Goal: Task Accomplishment & Management: Complete application form

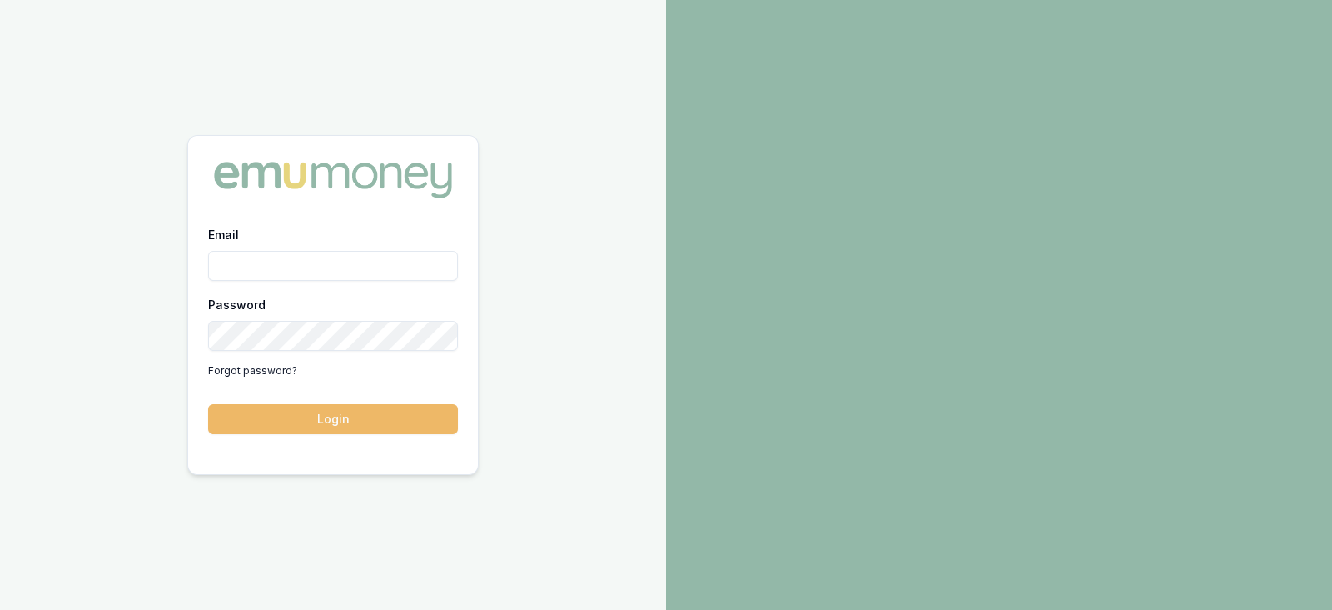
type input "[PERSON_NAME][EMAIL_ADDRESS][PERSON_NAME][DOMAIN_NAME]"
click at [333, 419] on button "Login" at bounding box center [333, 419] width 250 height 30
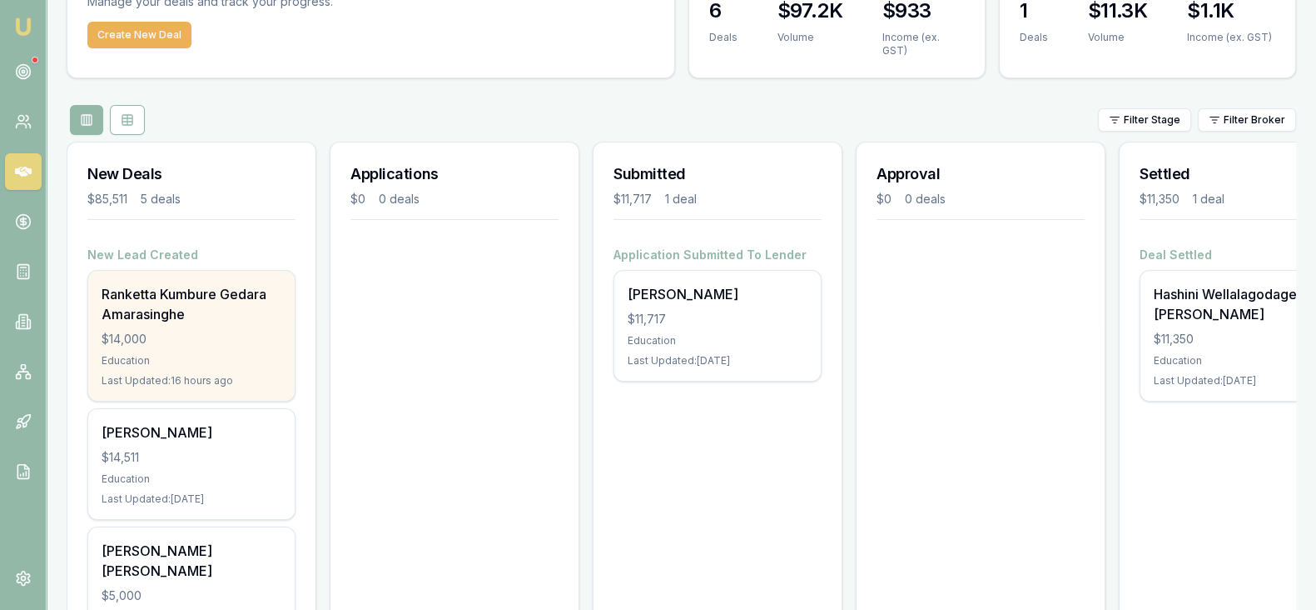
scroll to position [105, 0]
click at [236, 311] on div "Ranketta Kumbure Gedara Amarasinghe $14,000 Education Last Updated: 16 hours ago" at bounding box center [191, 334] width 207 height 130
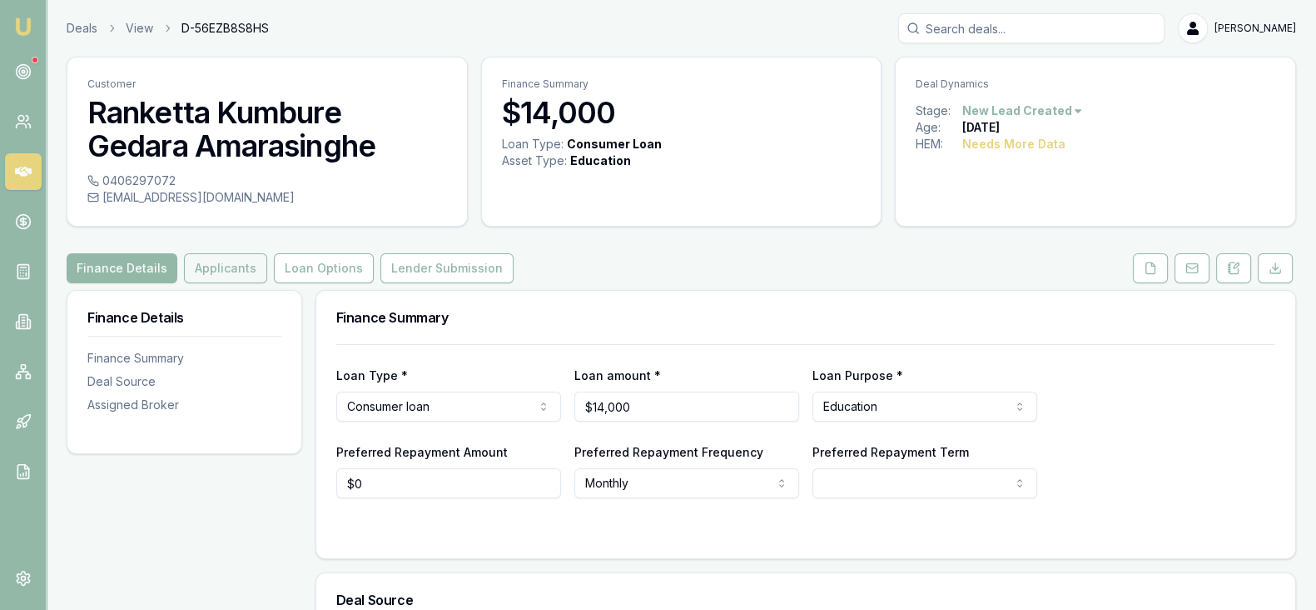
click at [241, 266] on button "Applicants" at bounding box center [225, 268] width 83 height 30
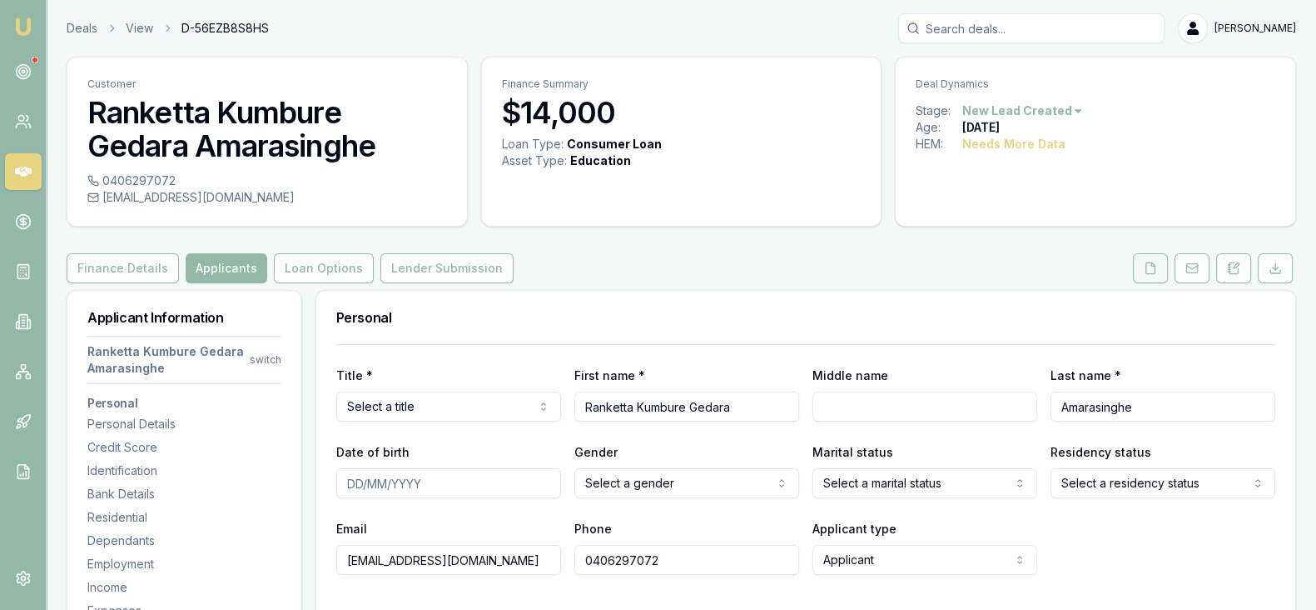
click at [1143, 271] on button at bounding box center [1150, 268] width 35 height 30
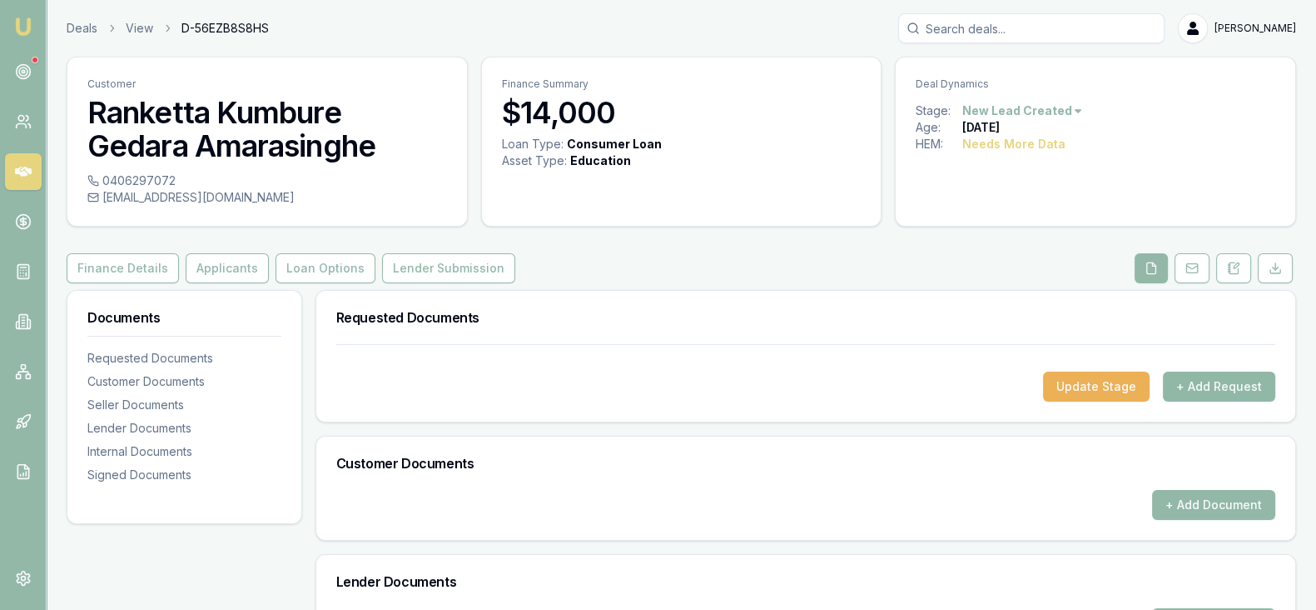
click at [1202, 380] on button "+ Add Request" at bounding box center [1219, 386] width 112 height 30
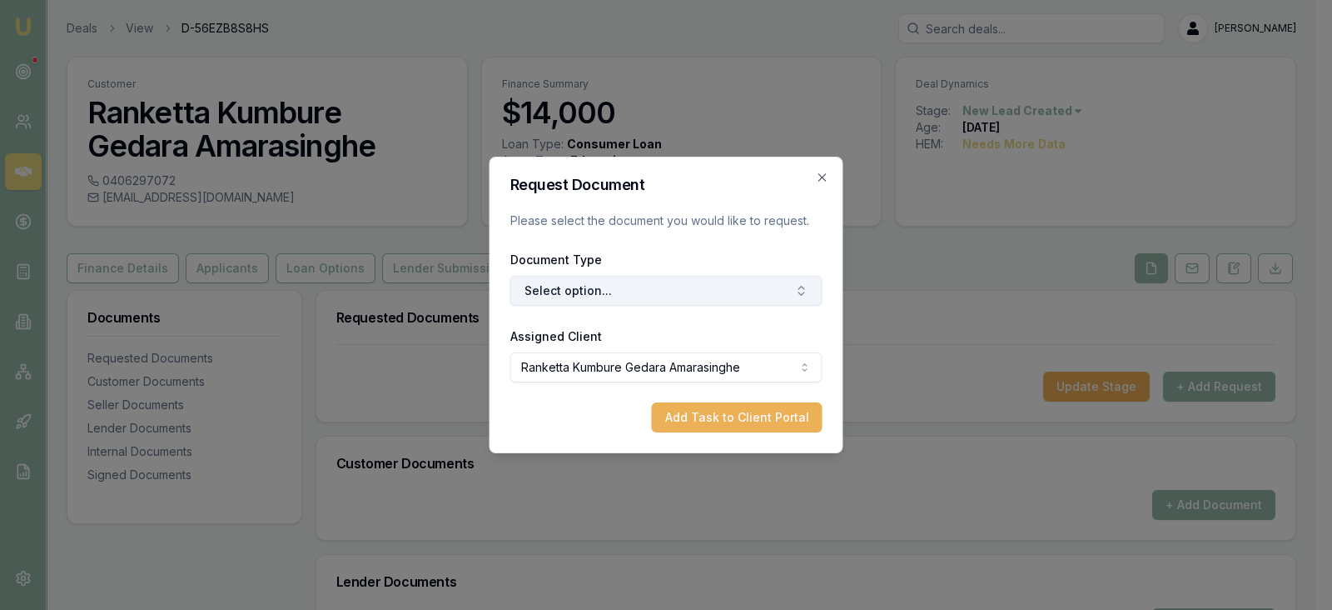
click at [752, 297] on button "Select option..." at bounding box center [666, 291] width 312 height 30
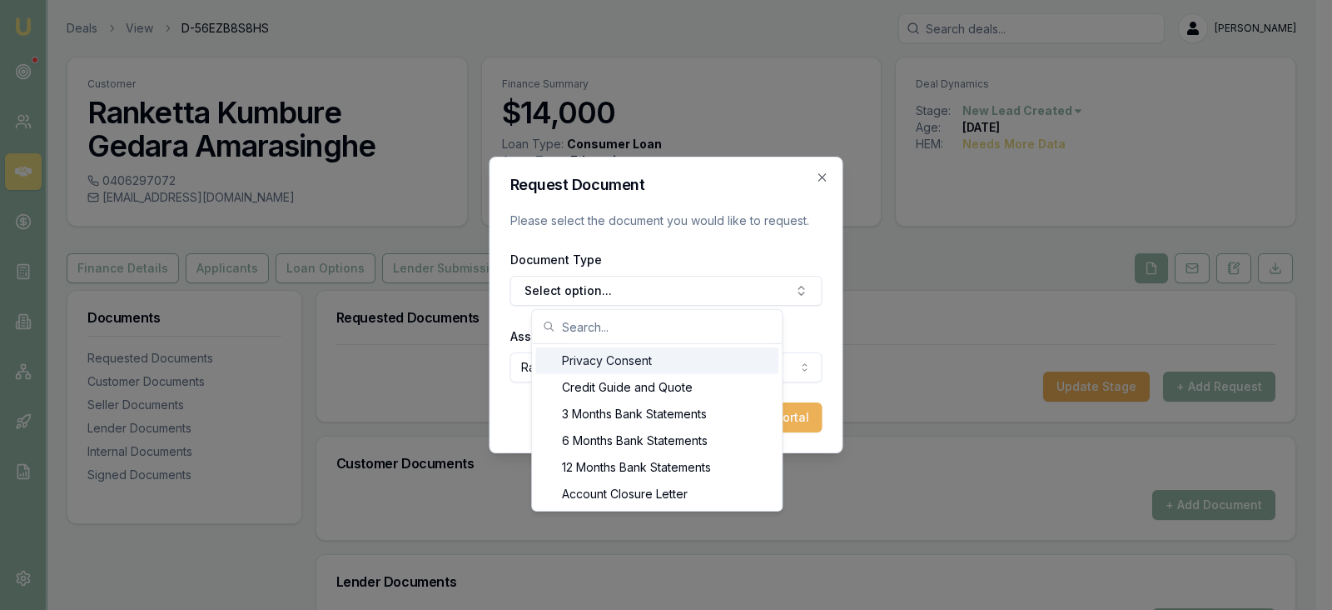
click at [688, 356] on div "Privacy Consent" at bounding box center [656, 360] width 243 height 27
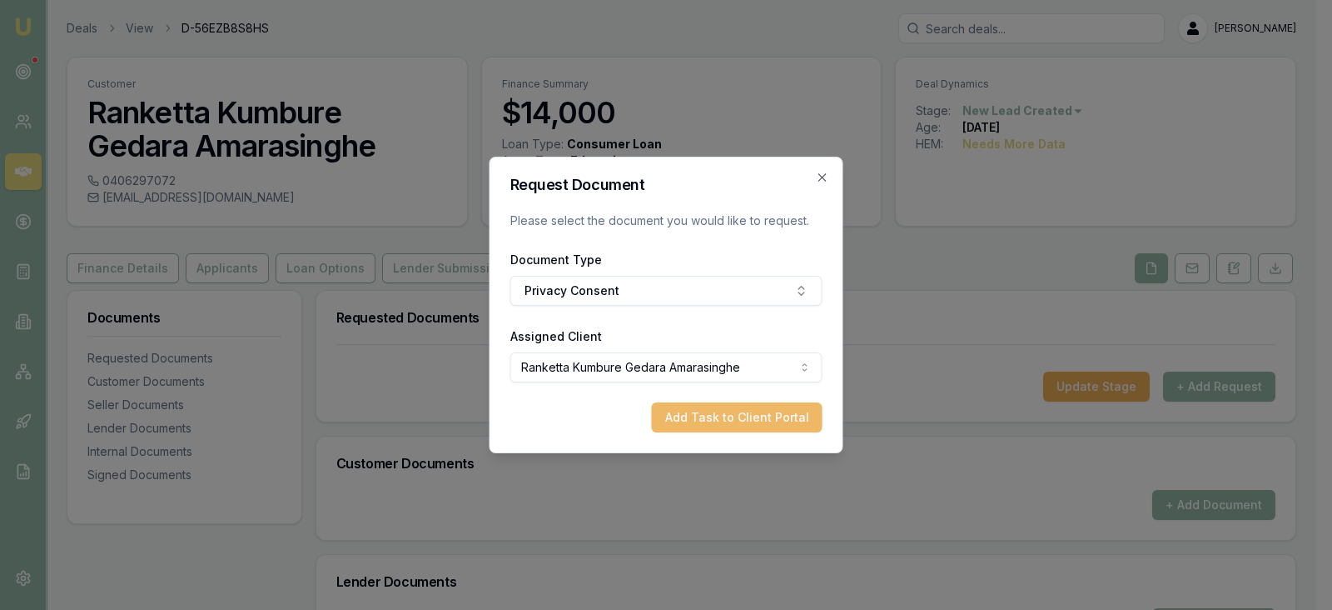
click at [724, 420] on button "Add Task to Client Portal" at bounding box center [737, 417] width 171 height 30
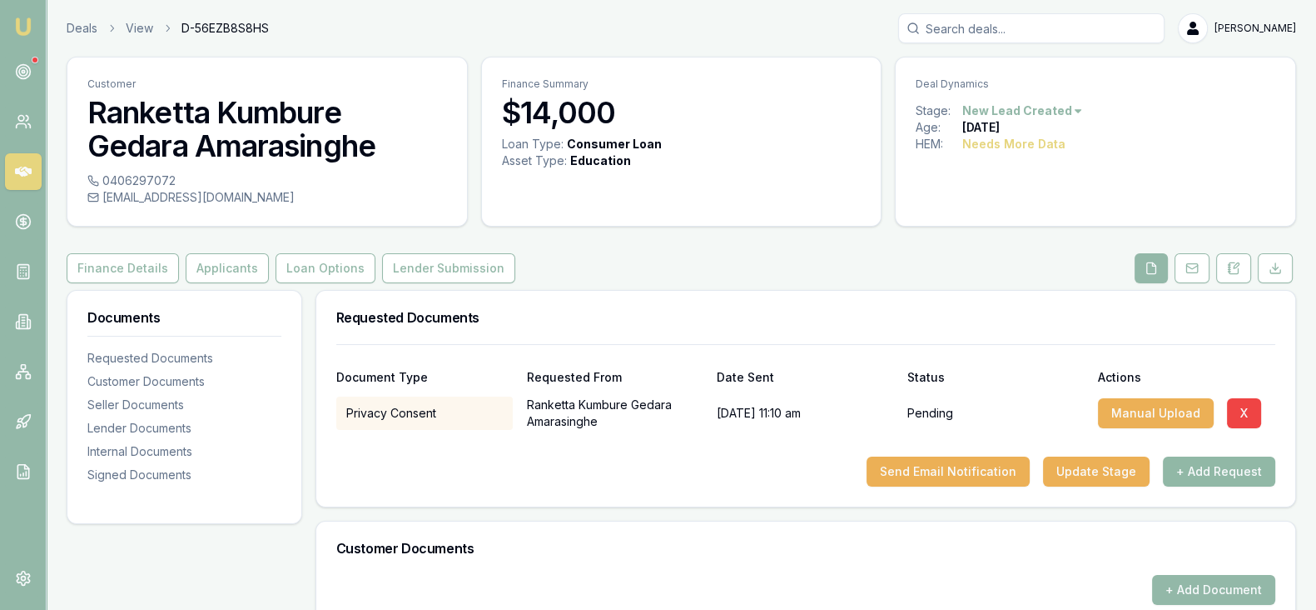
click at [1199, 470] on button "+ Add Request" at bounding box center [1219, 471] width 112 height 30
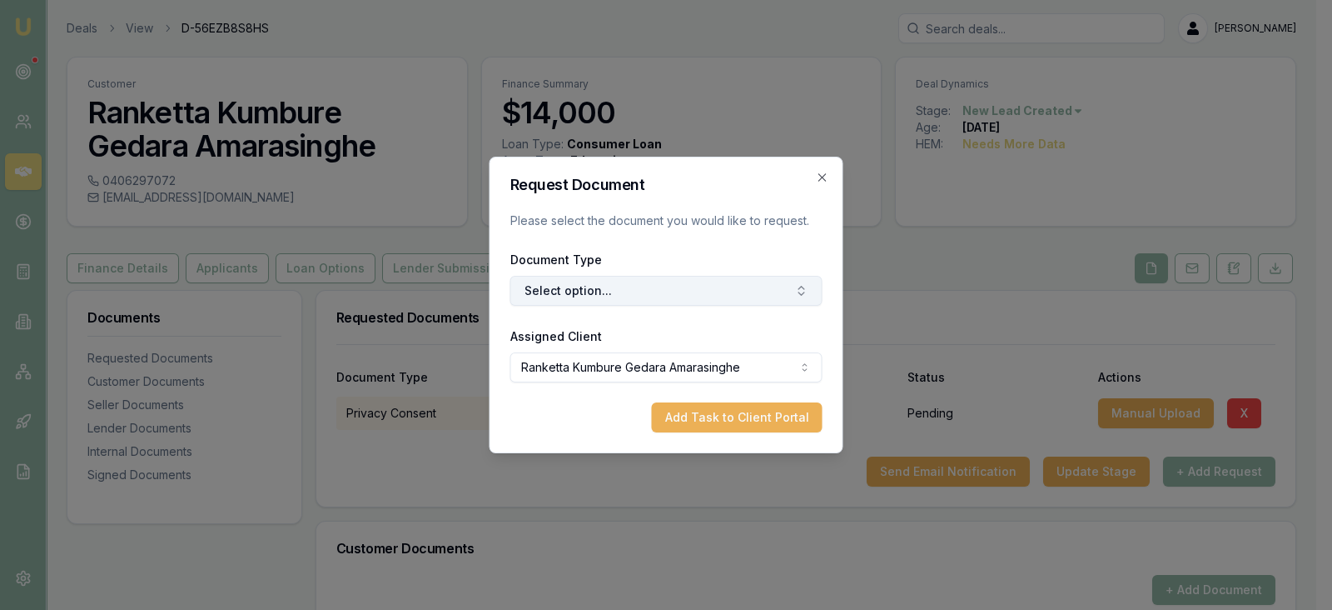
click at [783, 293] on button "Select option..." at bounding box center [666, 291] width 312 height 30
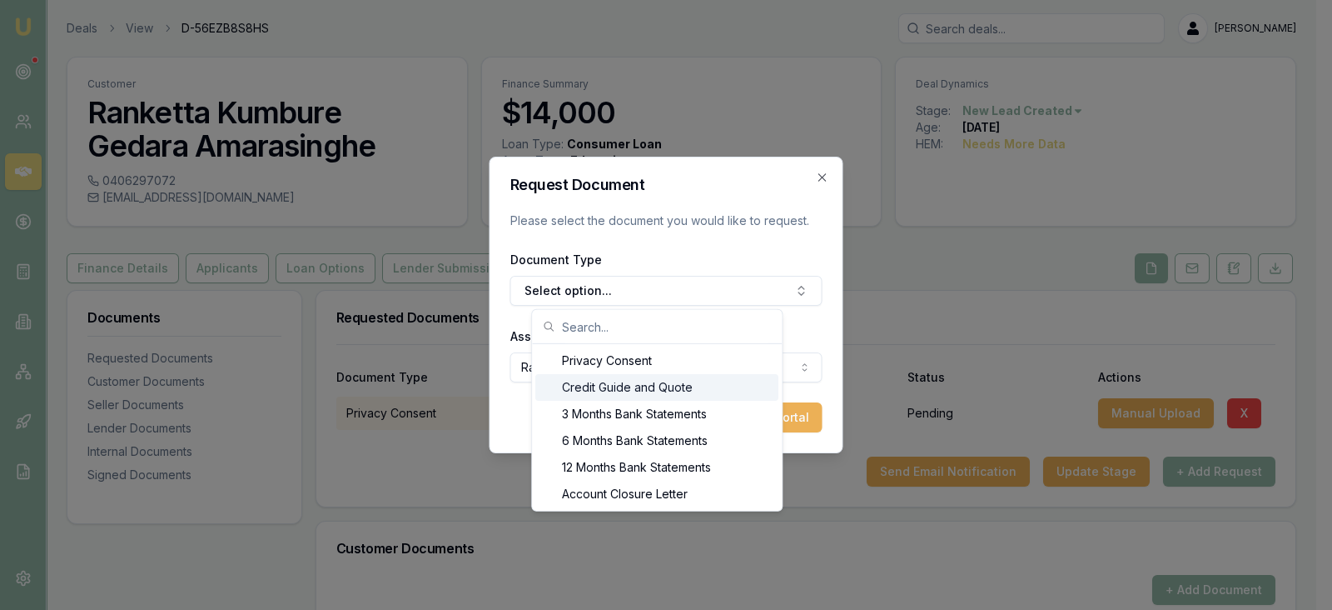
click at [699, 393] on div "Credit Guide and Quote" at bounding box center [656, 387] width 243 height 27
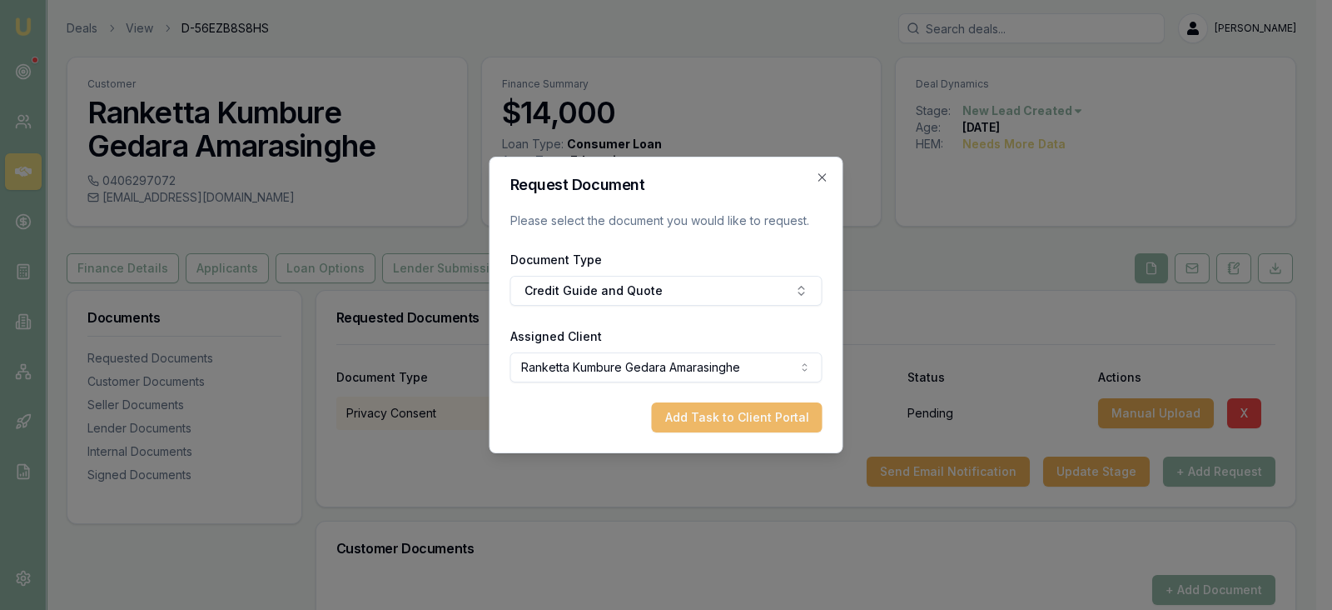
click at [745, 420] on button "Add Task to Client Portal" at bounding box center [737, 417] width 171 height 30
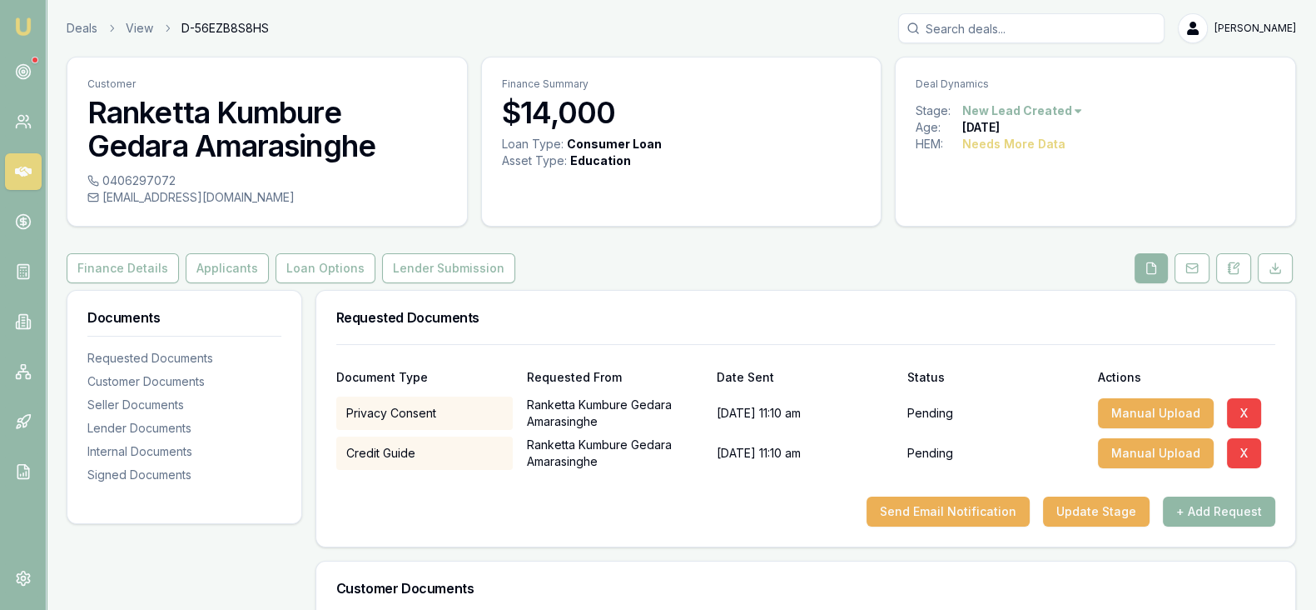
click at [1197, 504] on button "+ Add Request" at bounding box center [1219, 511] width 112 height 30
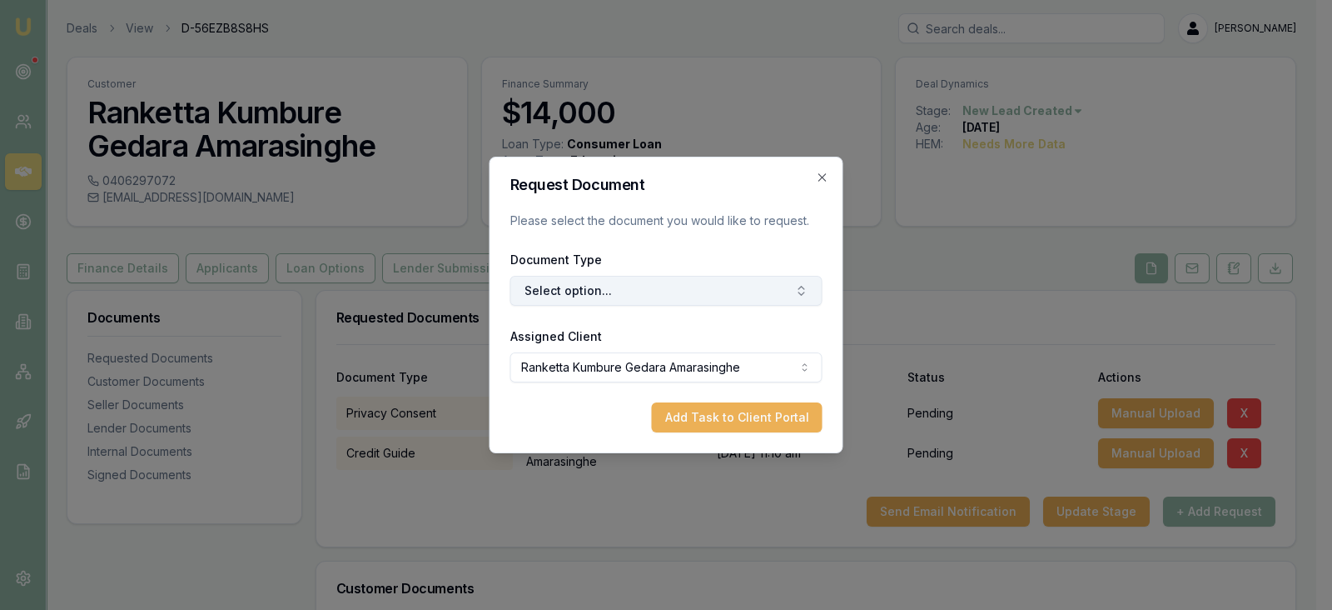
click at [699, 283] on button "Select option..." at bounding box center [666, 291] width 312 height 30
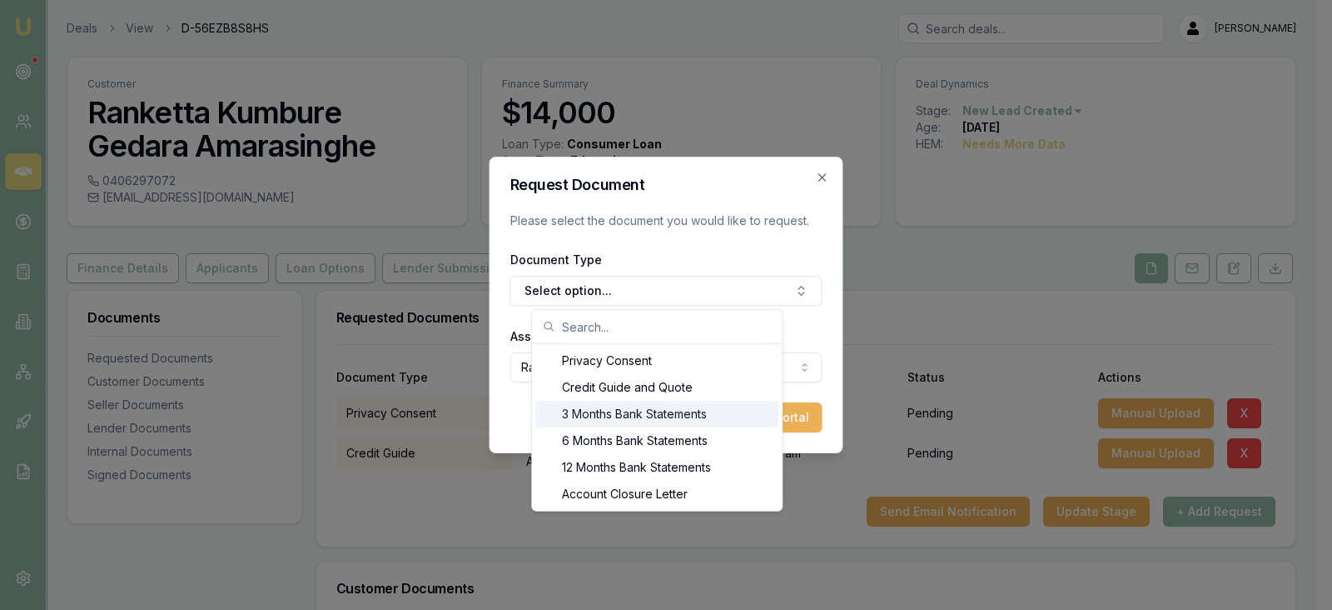
click at [690, 414] on div "3 Months Bank Statements" at bounding box center [656, 414] width 243 height 27
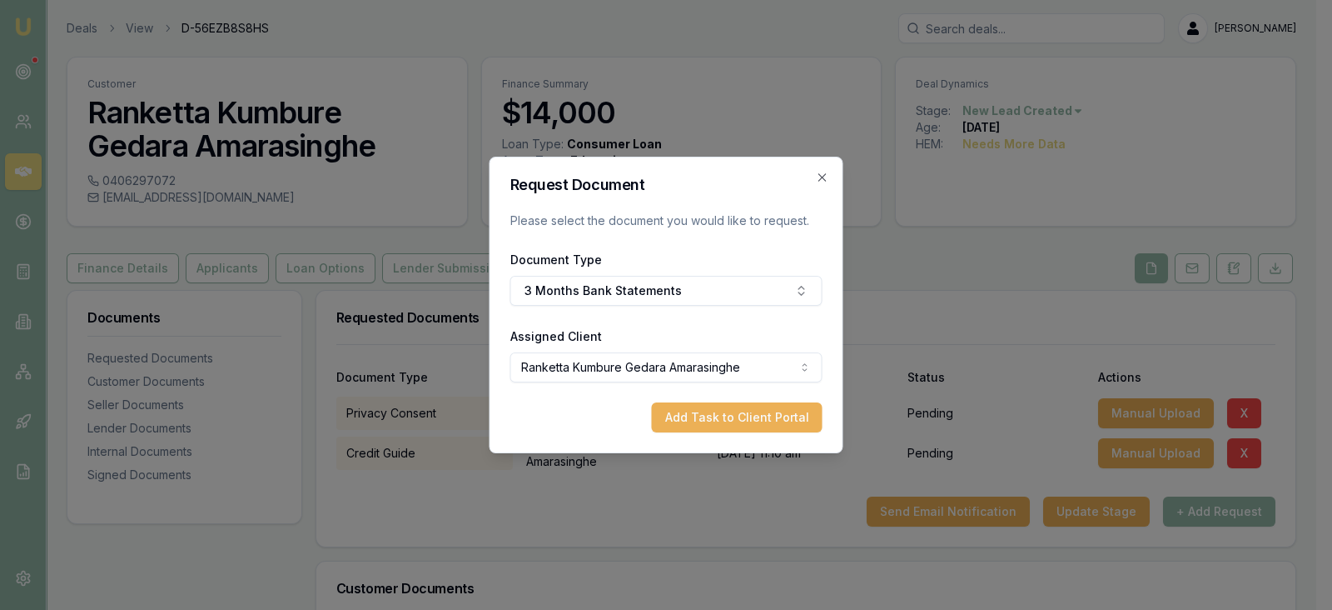
click at [690, 414] on button "Add Task to Client Portal" at bounding box center [737, 417] width 171 height 30
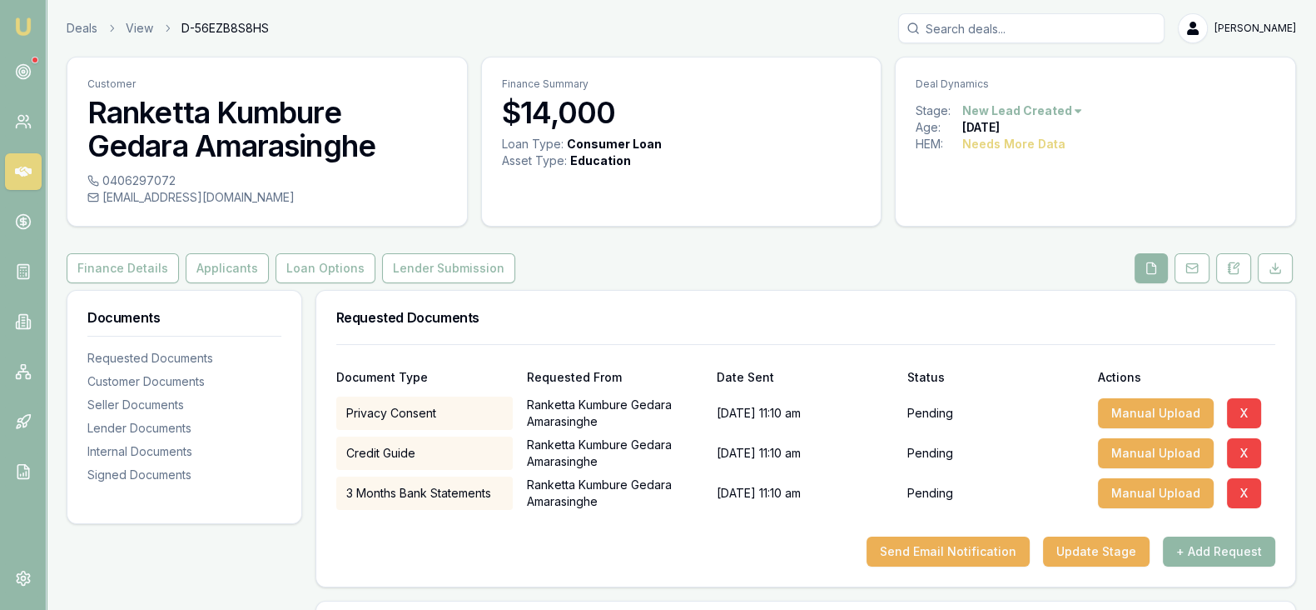
click at [1202, 545] on button "+ Add Request" at bounding box center [1219, 551] width 112 height 30
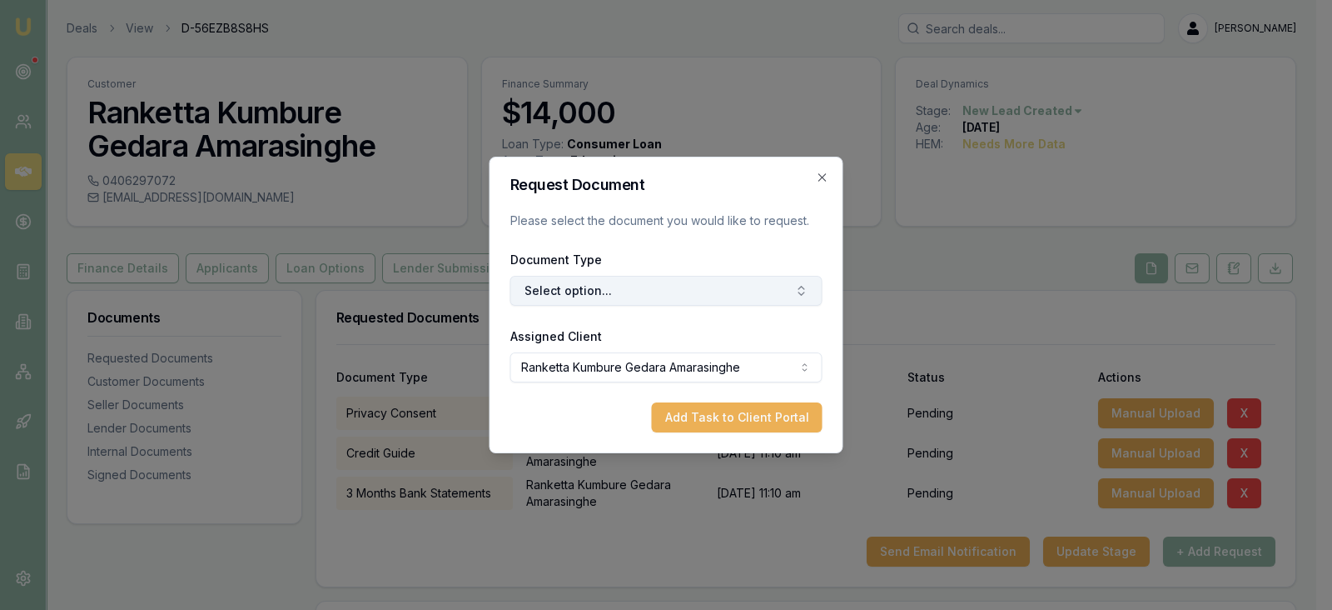
click at [772, 294] on button "Select option..." at bounding box center [666, 291] width 312 height 30
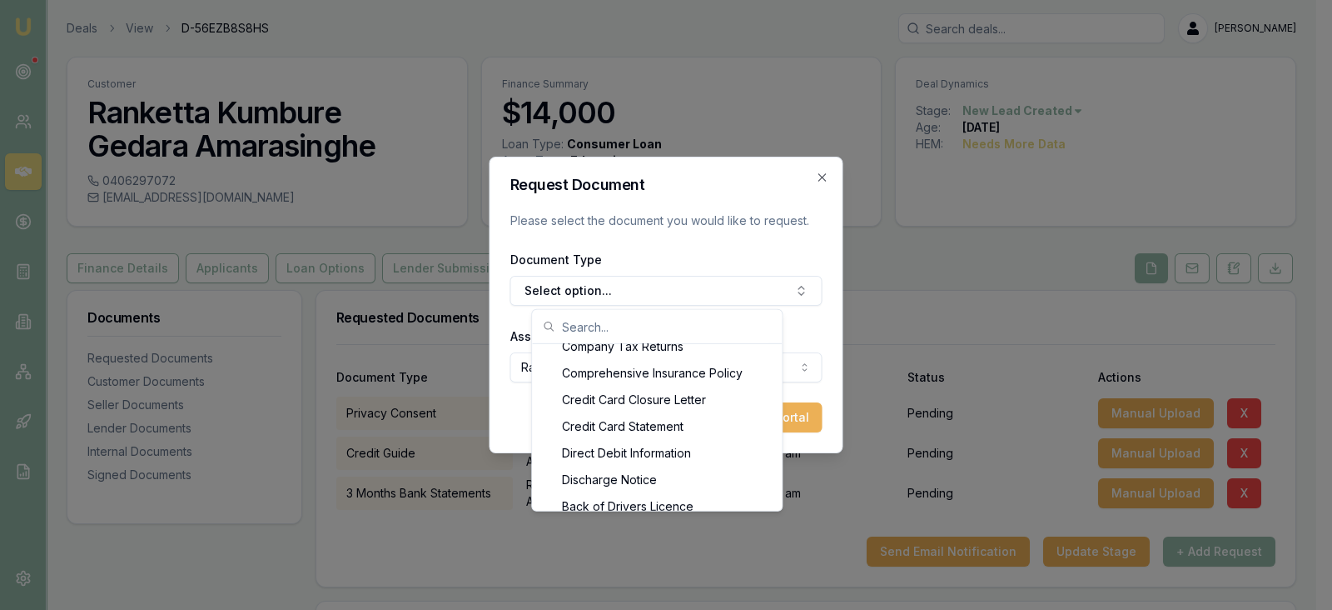
scroll to position [749, 0]
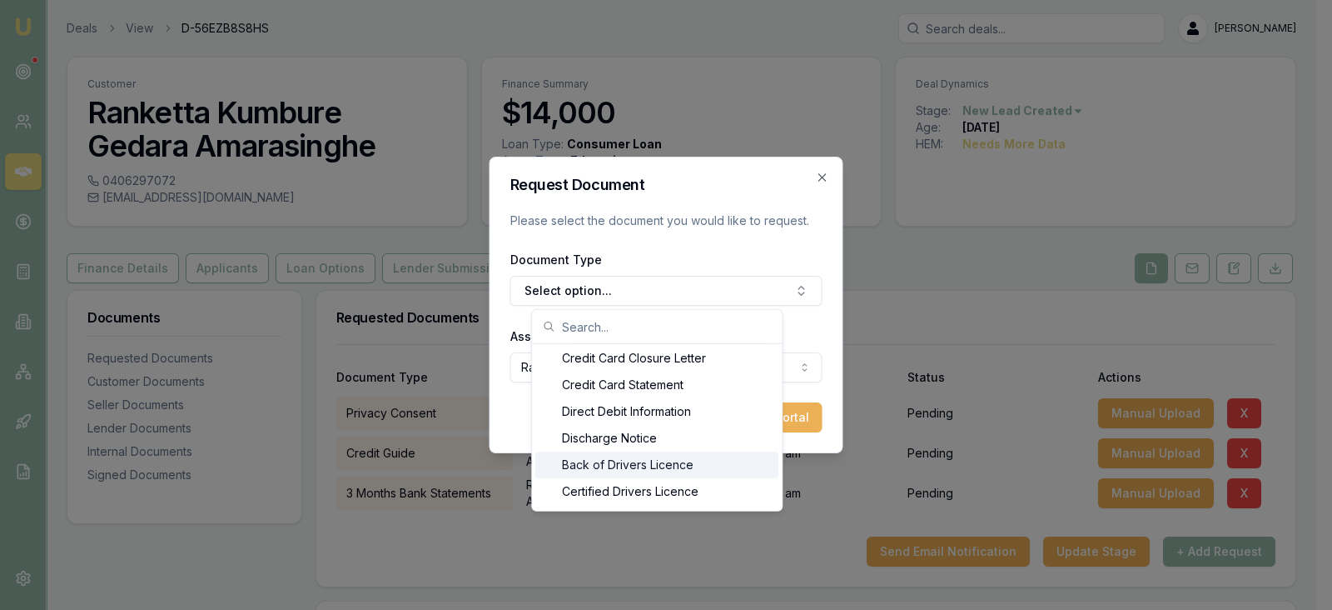
click at [684, 463] on div "Back of Drivers Licence" at bounding box center [656, 464] width 243 height 27
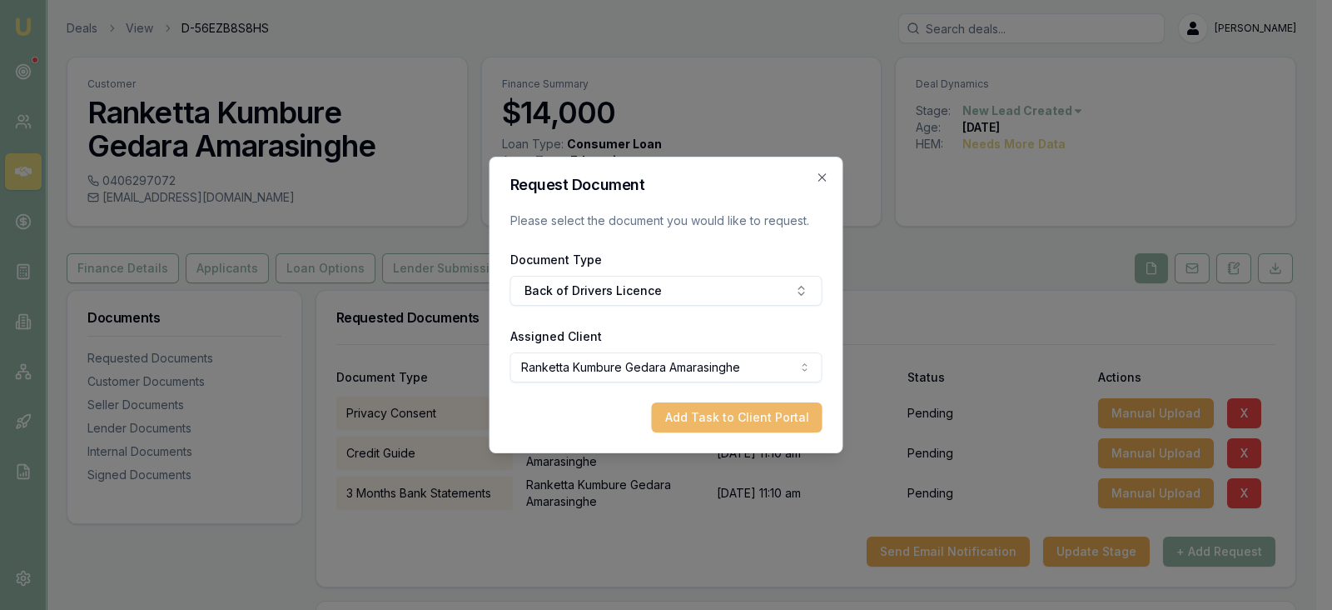
click at [727, 415] on button "Add Task to Client Portal" at bounding box center [737, 417] width 171 height 30
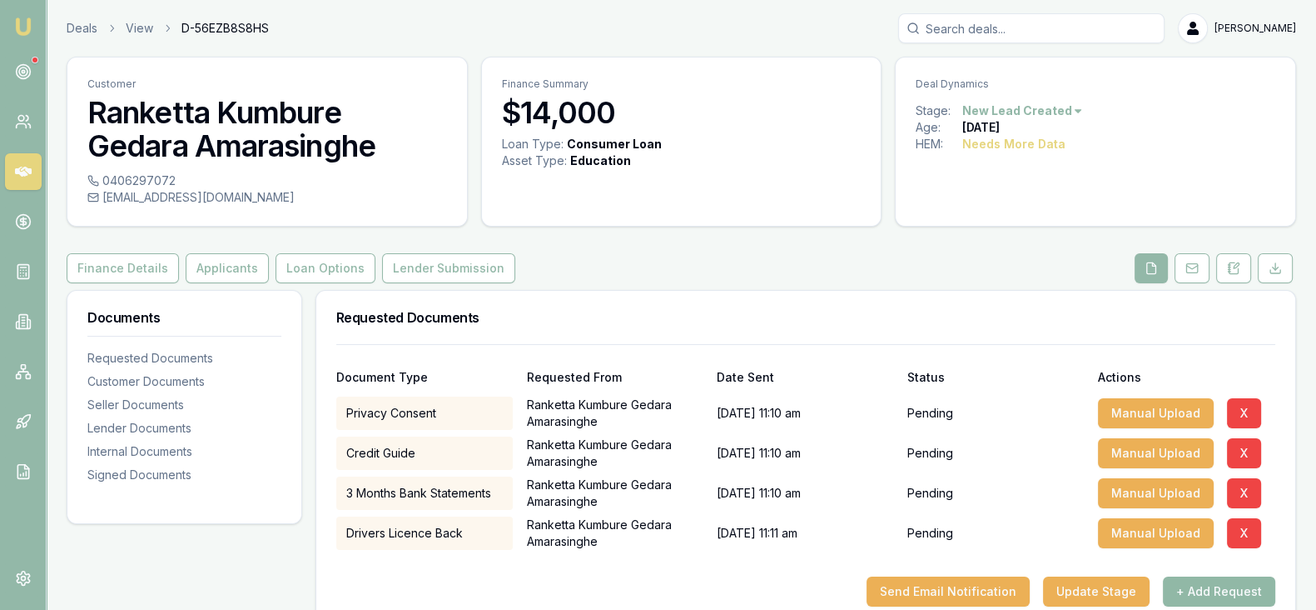
click at [1204, 580] on button "+ Add Request" at bounding box center [1219, 591] width 112 height 30
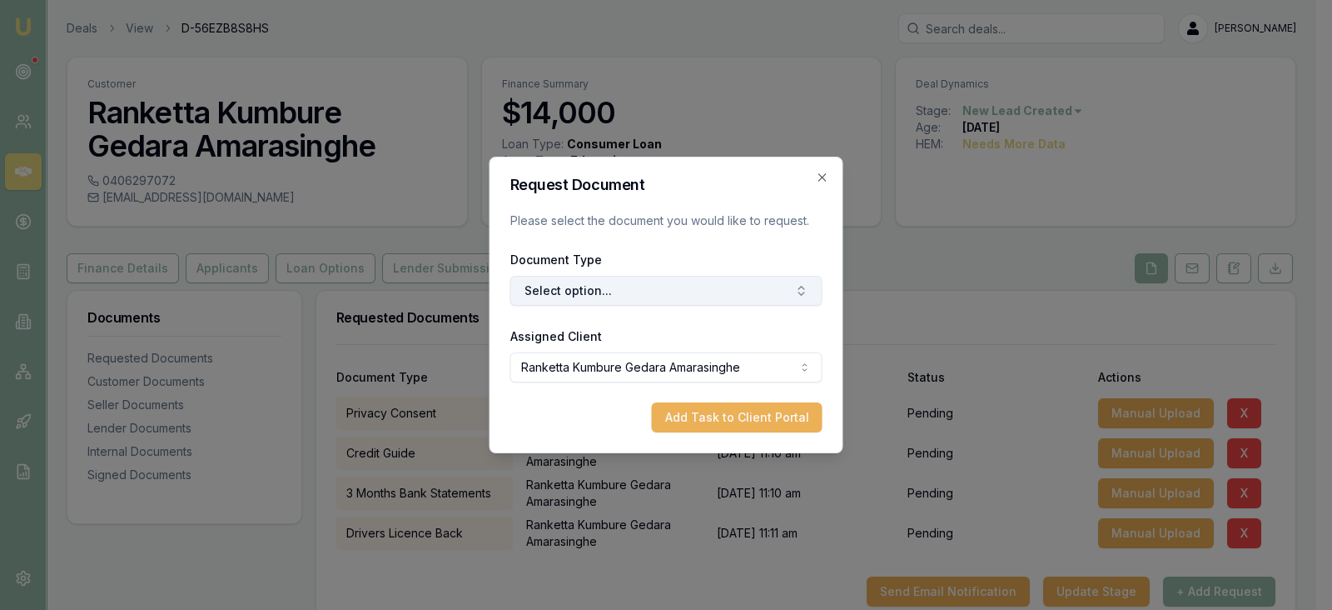
click at [730, 301] on button "Select option..." at bounding box center [666, 291] width 312 height 30
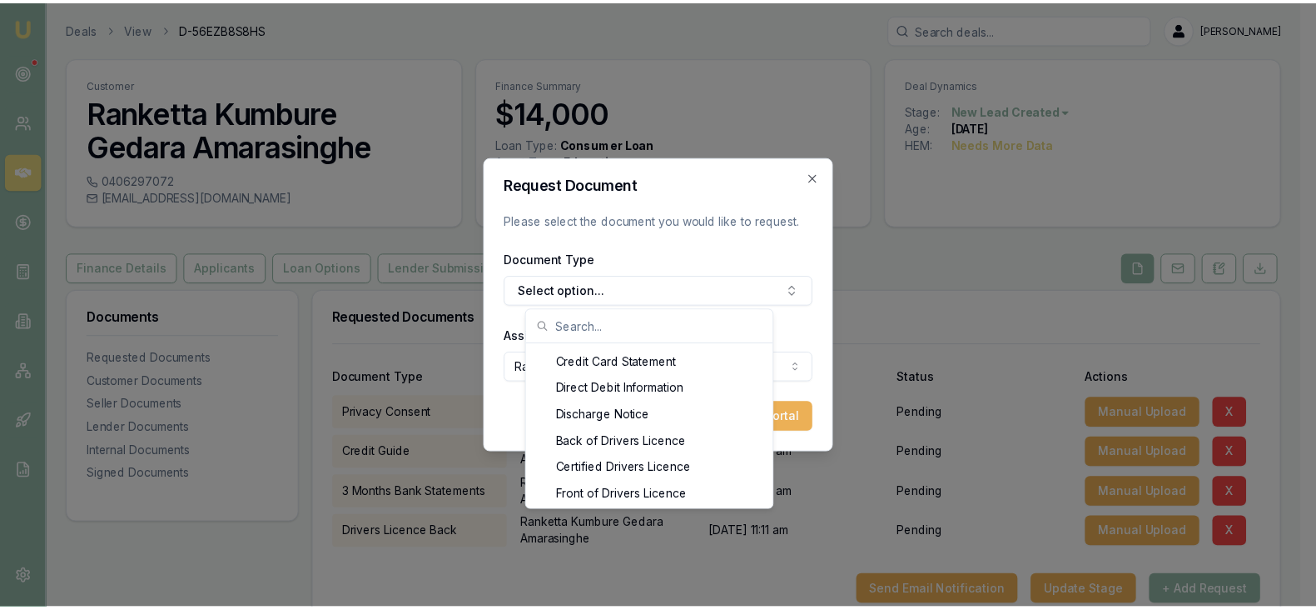
scroll to position [790, 0]
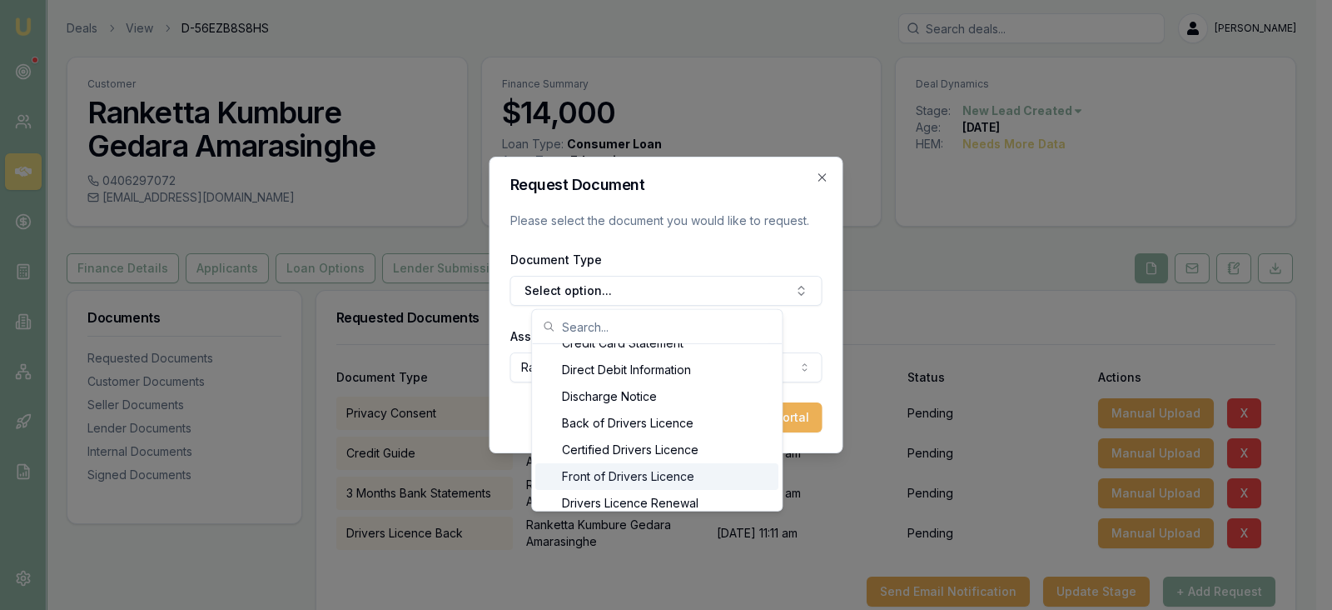
click at [745, 468] on div "Front of Drivers Licence" at bounding box center [656, 476] width 243 height 27
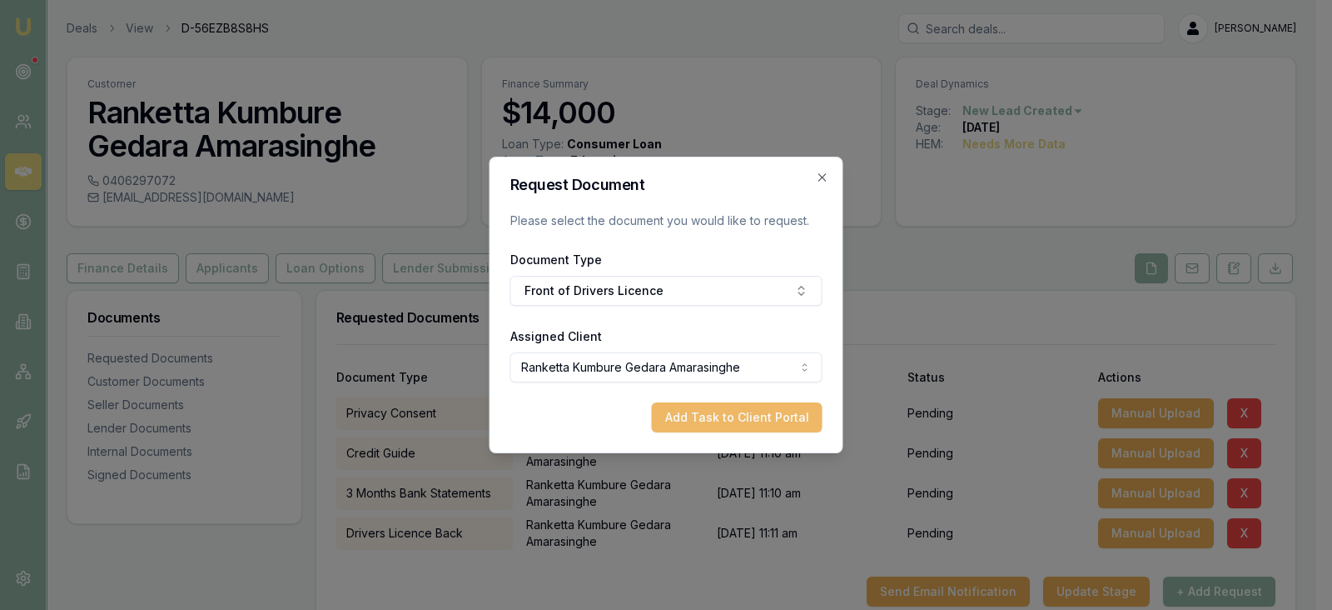
click at [770, 413] on button "Add Task to Client Portal" at bounding box center [737, 417] width 171 height 30
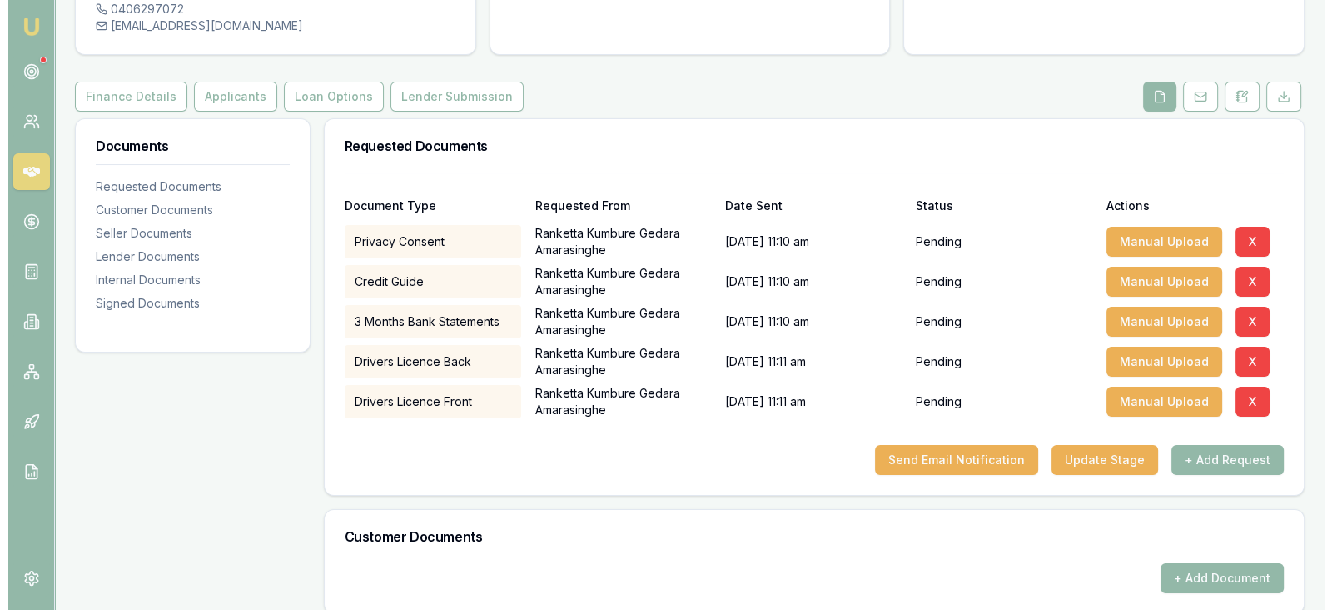
scroll to position [172, 0]
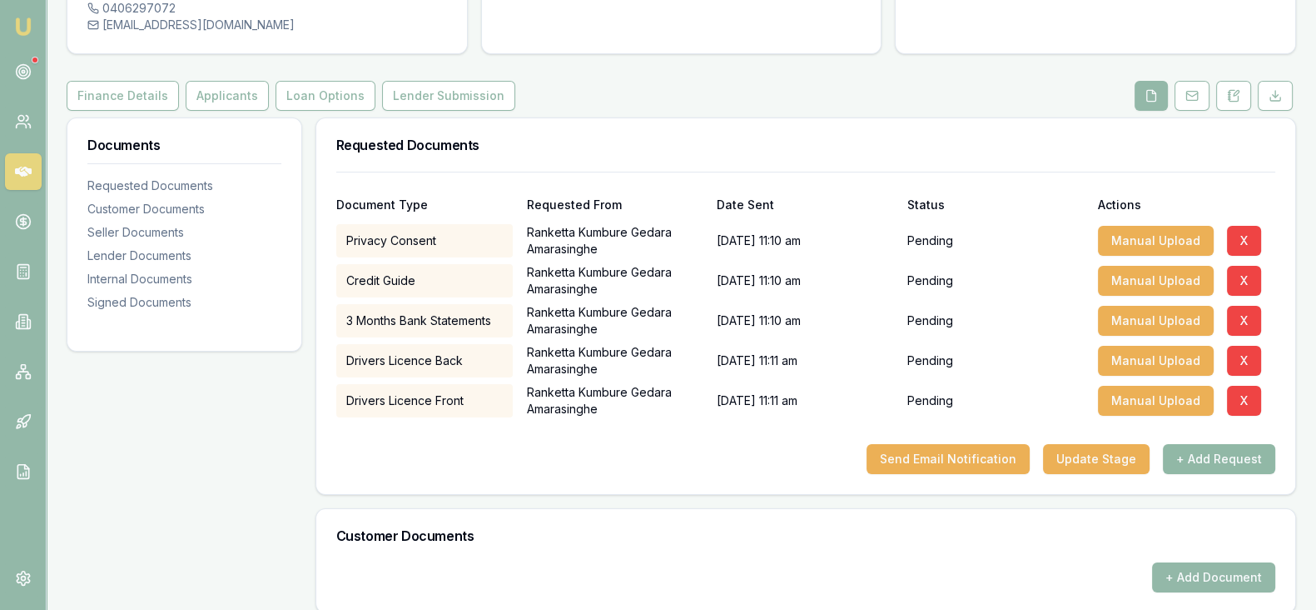
click at [1197, 461] on button "+ Add Request" at bounding box center [1219, 459] width 112 height 30
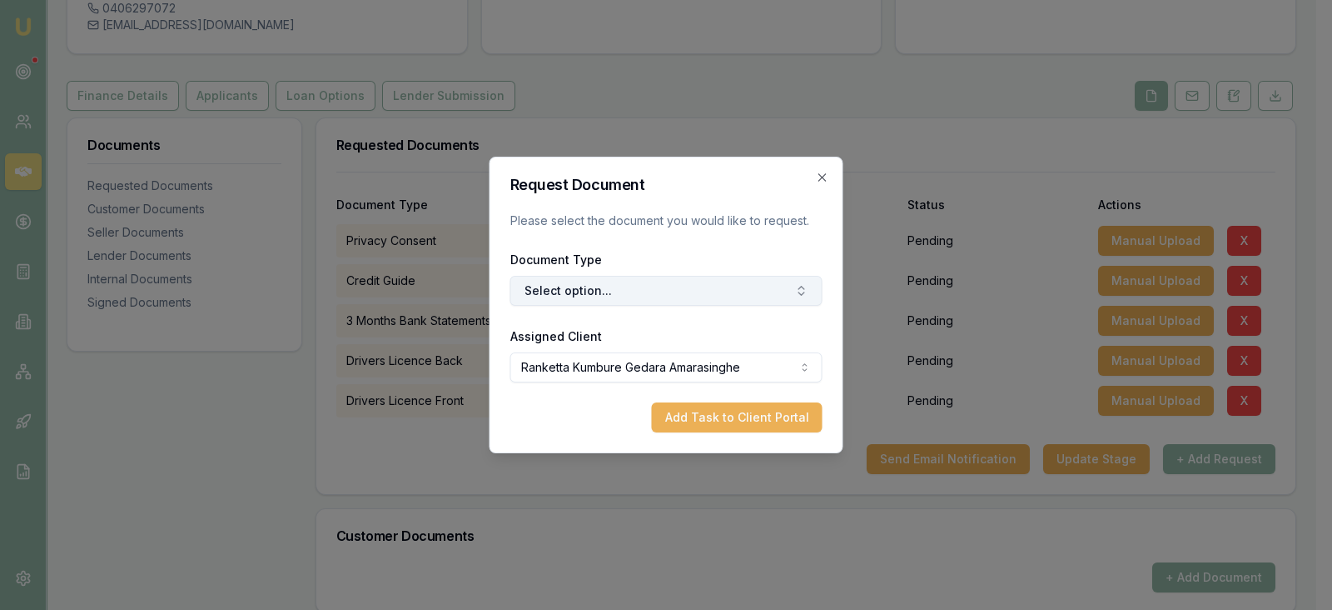
click at [721, 287] on button "Select option..." at bounding box center [666, 291] width 312 height 30
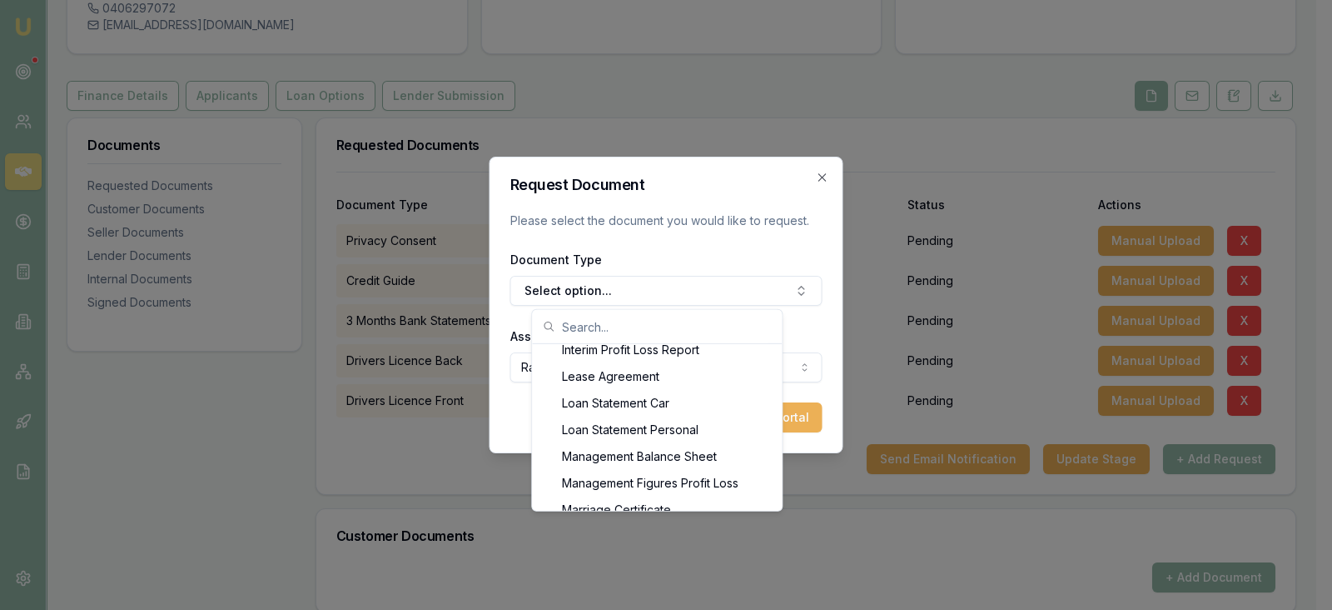
scroll to position [1249, 0]
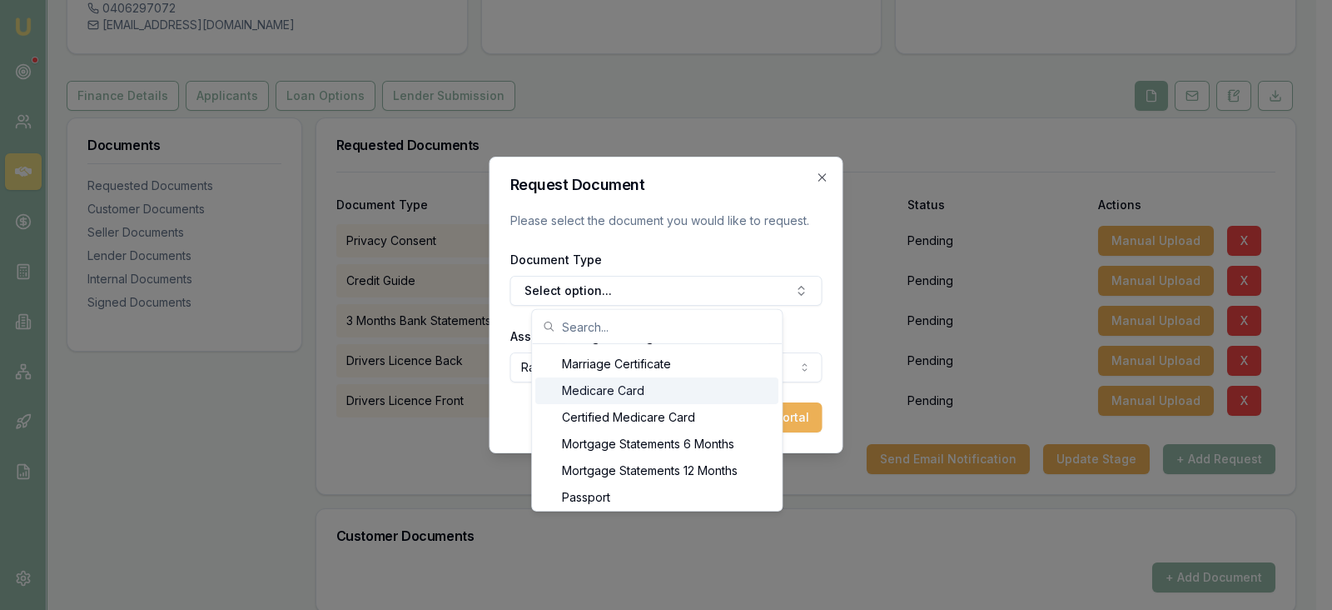
click at [718, 377] on div "Medicare Card" at bounding box center [656, 390] width 243 height 27
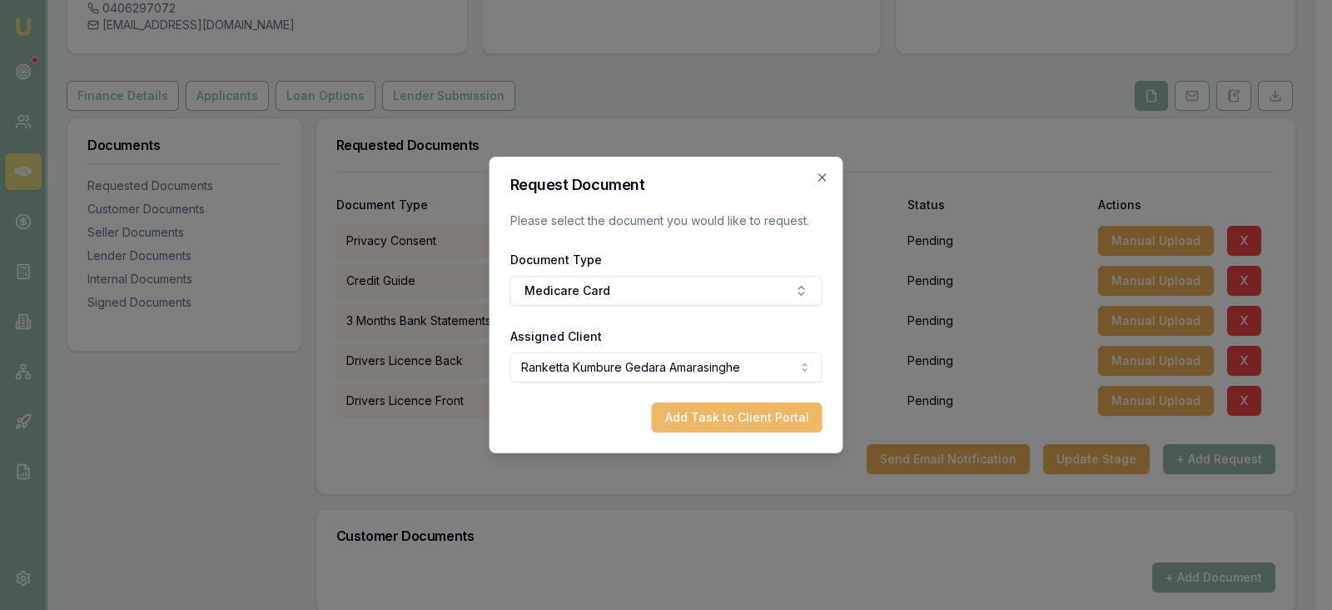
click at [757, 414] on button "Add Task to Client Portal" at bounding box center [737, 417] width 171 height 30
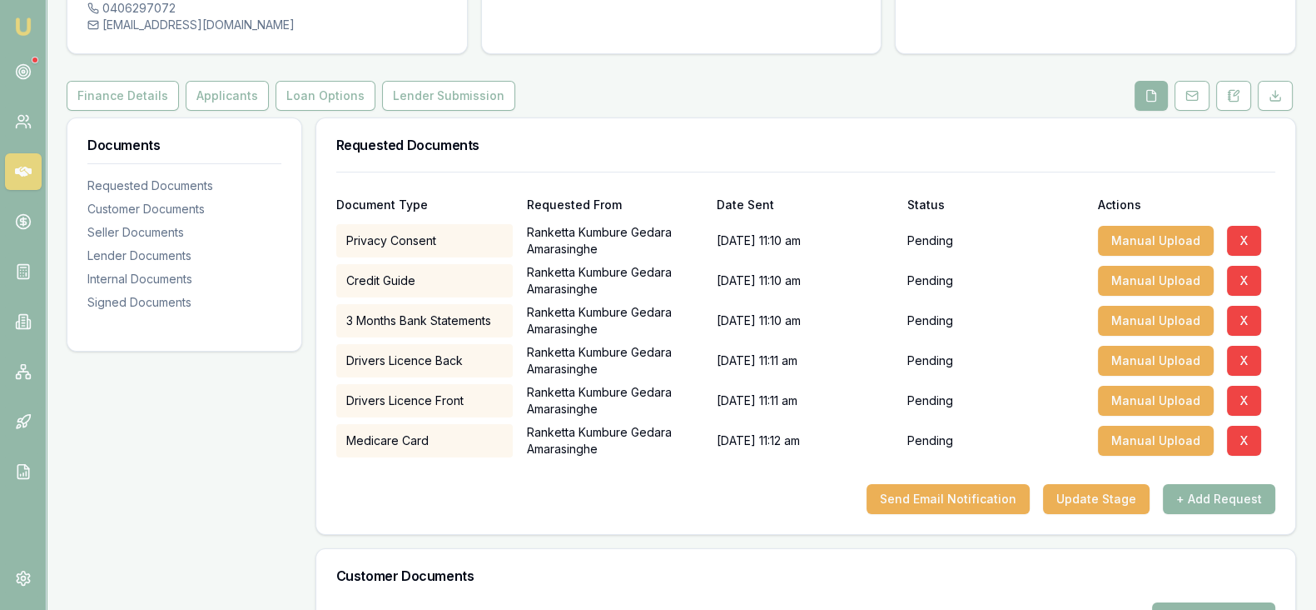
click at [1181, 490] on button "+ Add Request" at bounding box center [1219, 499] width 112 height 30
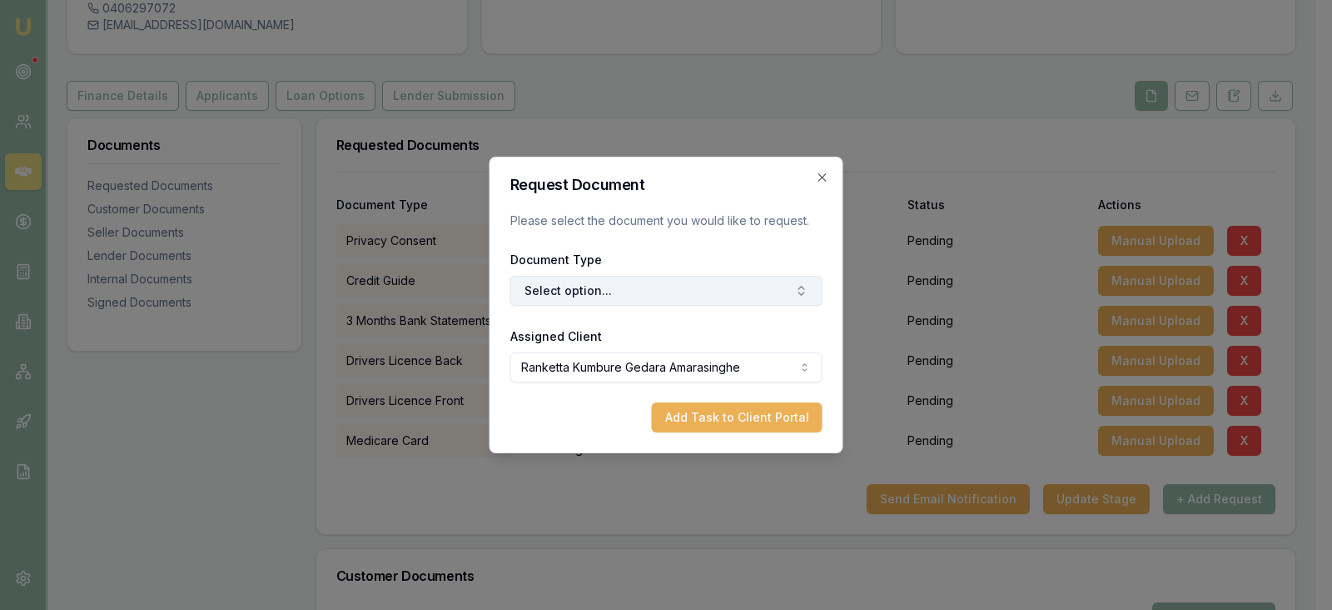
click at [791, 291] on button "Select option..." at bounding box center [666, 291] width 312 height 30
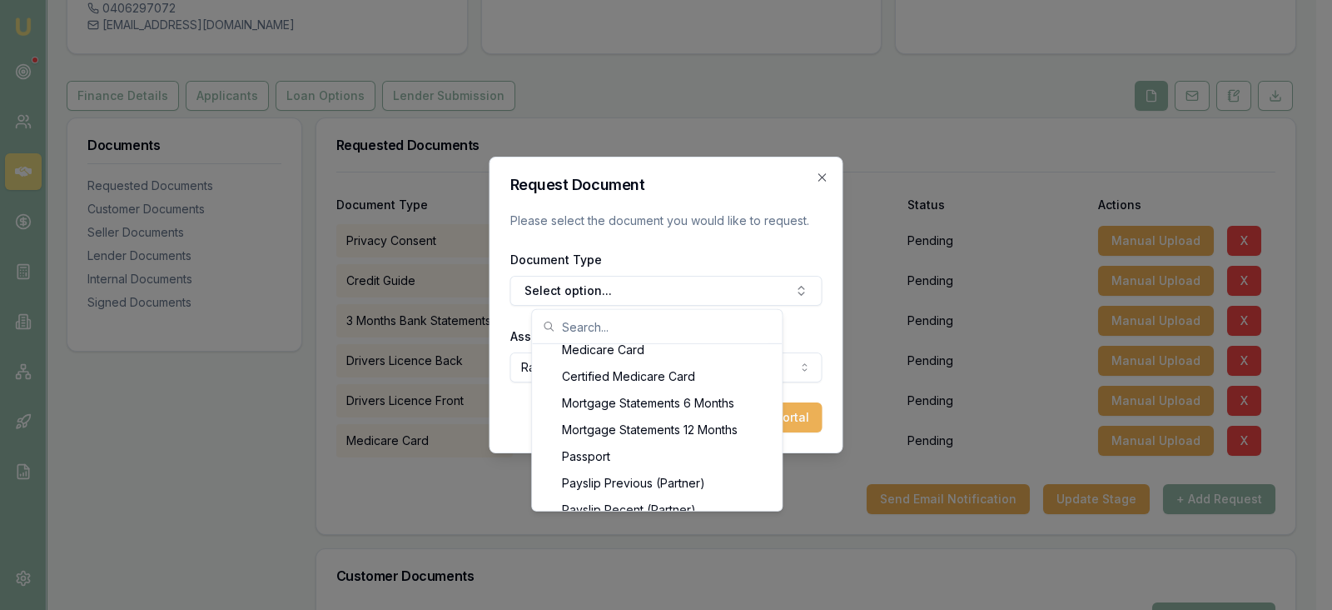
scroll to position [1331, 0]
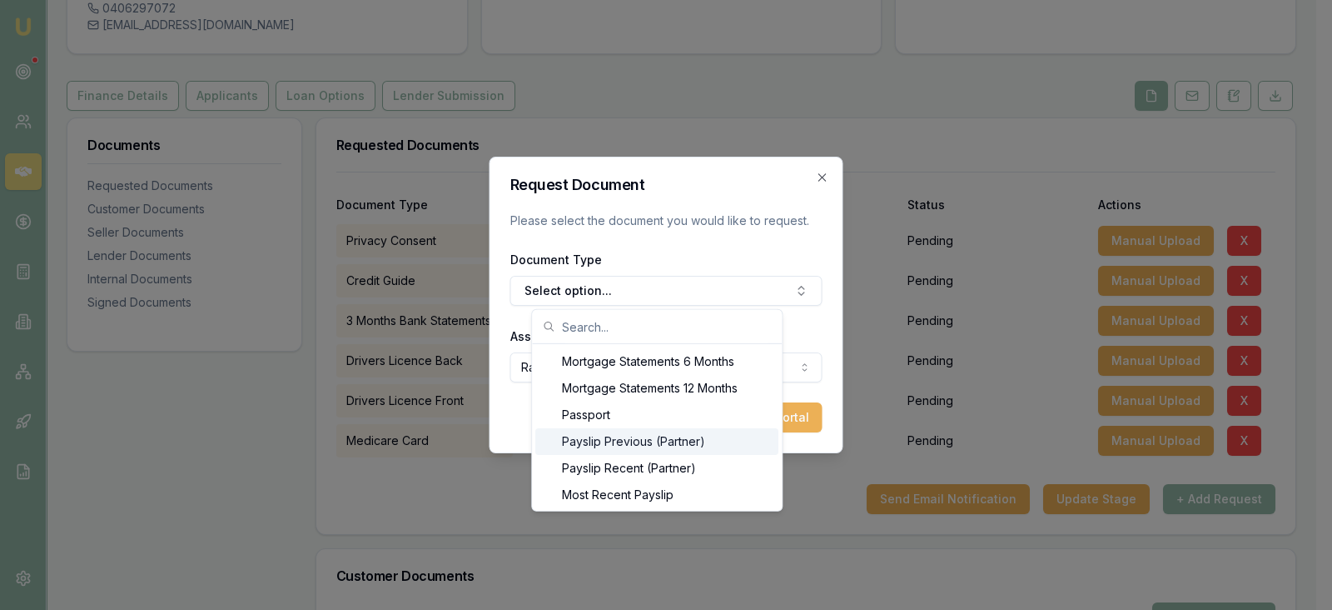
click at [704, 443] on div "Payslip Previous (Partner)" at bounding box center [656, 441] width 243 height 27
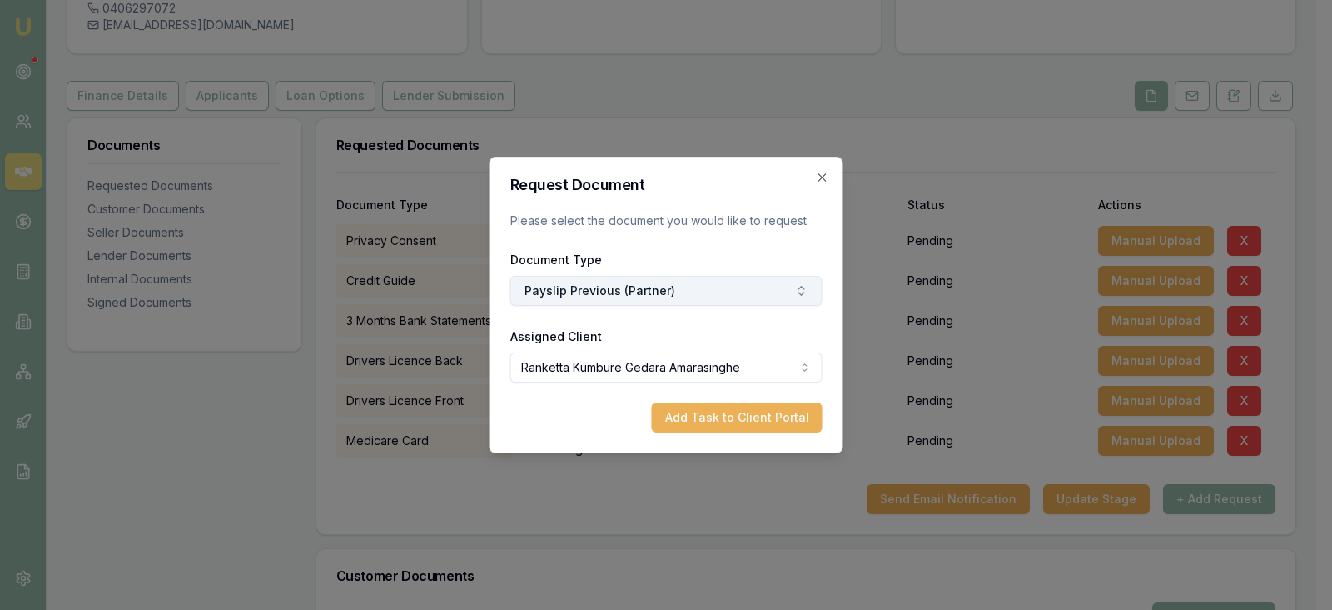
click at [785, 291] on button "Payslip Previous (Partner)" at bounding box center [666, 291] width 312 height 30
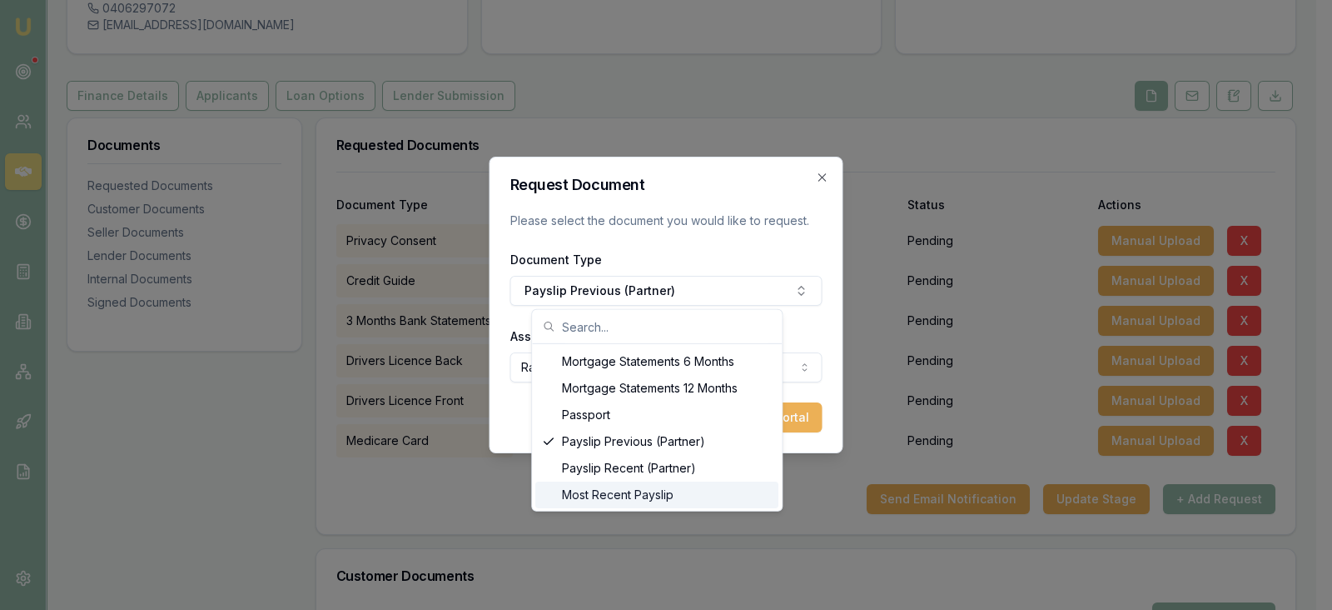
click at [668, 495] on div "Most Recent Payslip" at bounding box center [656, 494] width 243 height 27
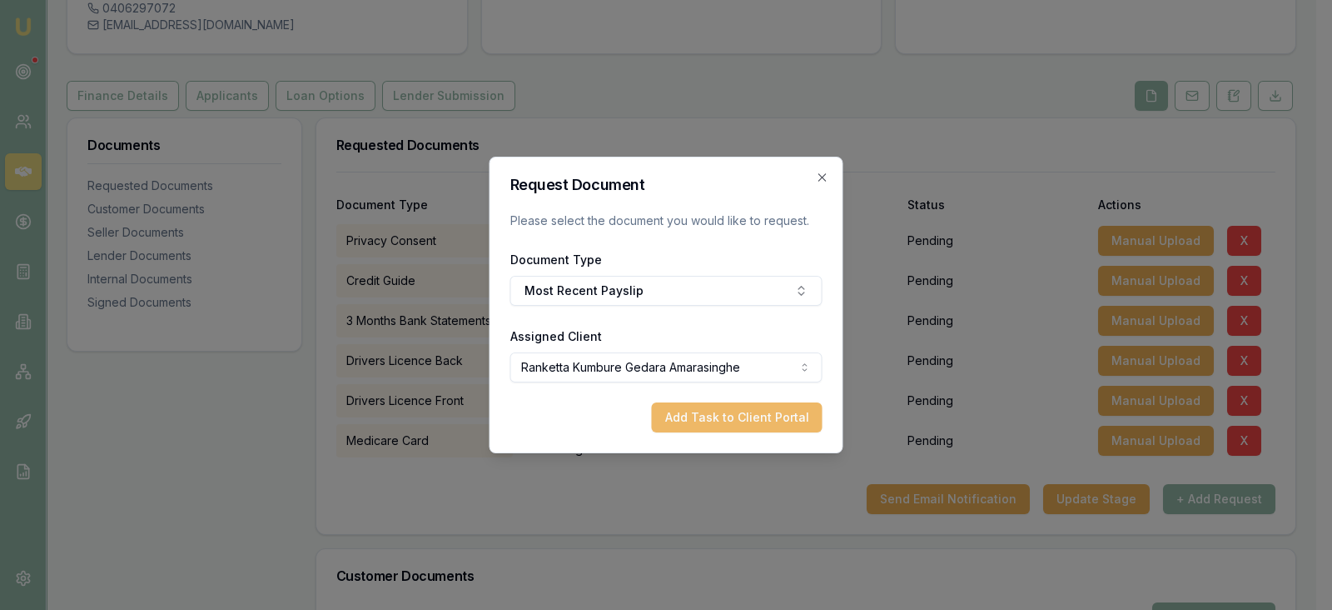
click at [718, 424] on button "Add Task to Client Portal" at bounding box center [737, 417] width 171 height 30
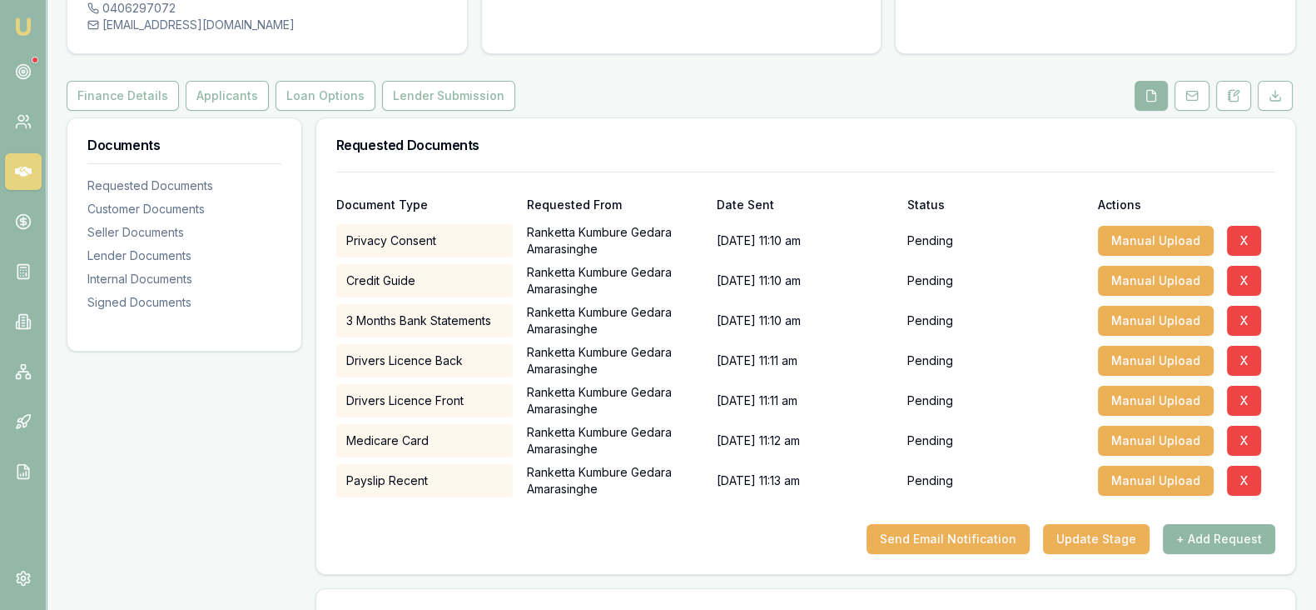
click at [1197, 537] on button "+ Add Request" at bounding box center [1219, 539] width 112 height 30
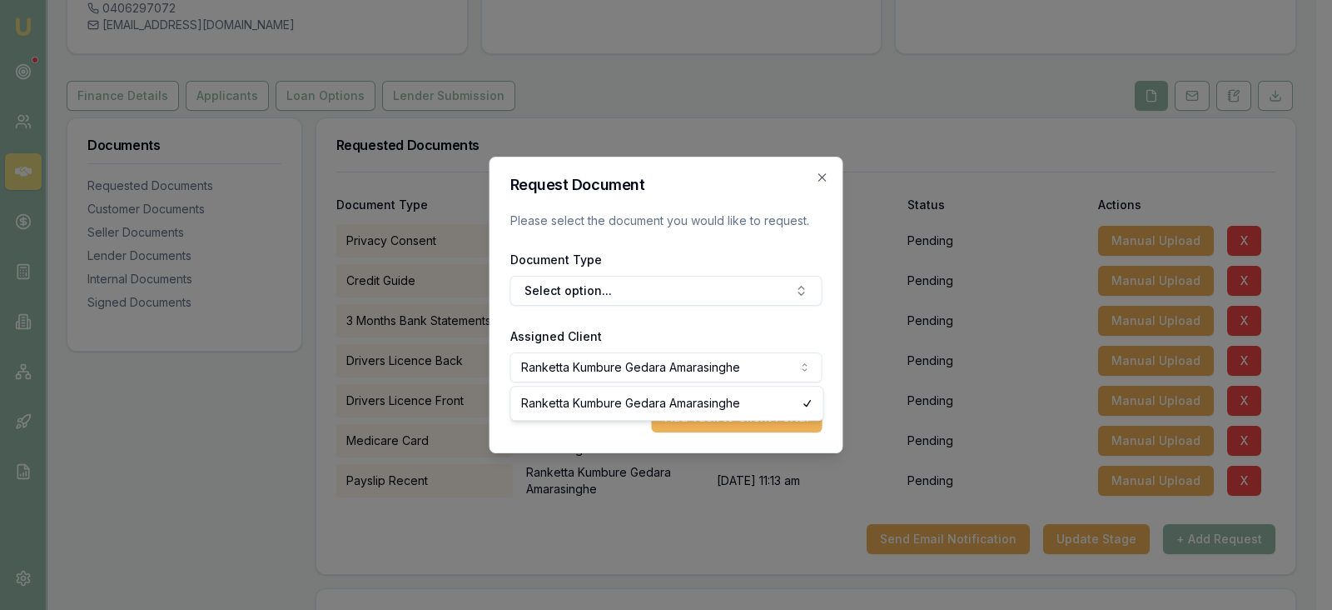
click at [791, 373] on body "Emu Broker Deals View D-56EZB8S8HS Laura La Micela Toggle Menu Customer Rankett…" at bounding box center [658, 133] width 1316 height 610
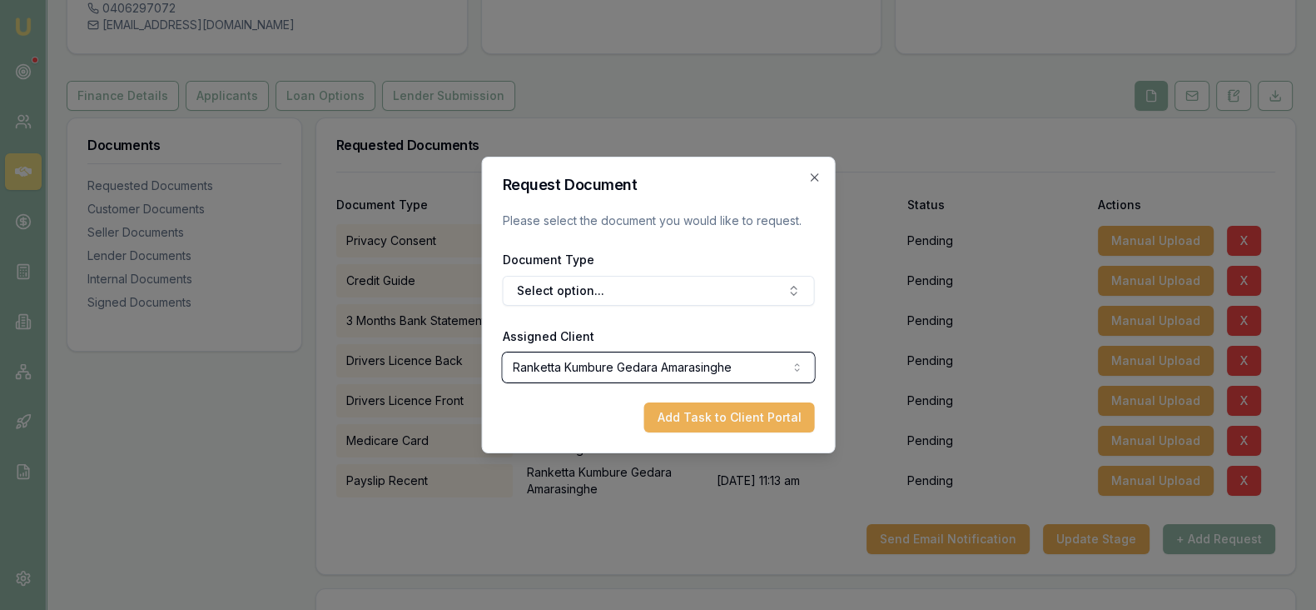
click at [791, 373] on body "Emu Broker Deals View D-56EZB8S8HS Laura La Micela Toggle Menu Customer Rankett…" at bounding box center [658, 133] width 1316 height 610
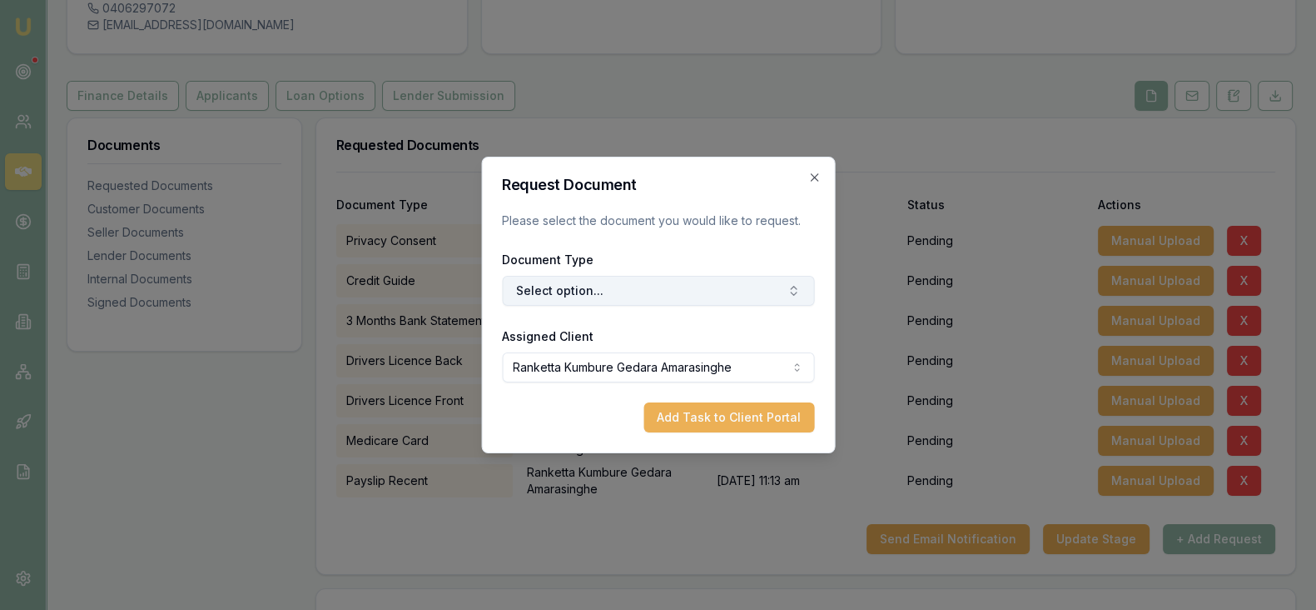
click at [794, 288] on icon "button" at bounding box center [793, 290] width 13 height 13
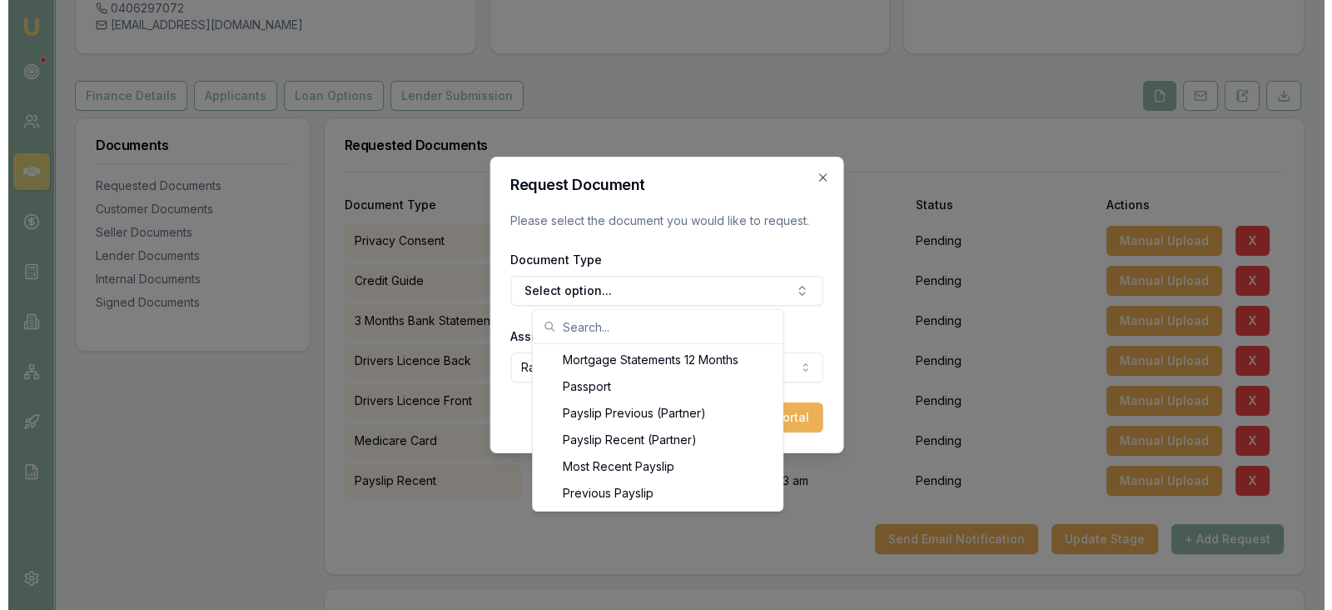
scroll to position [1373, 0]
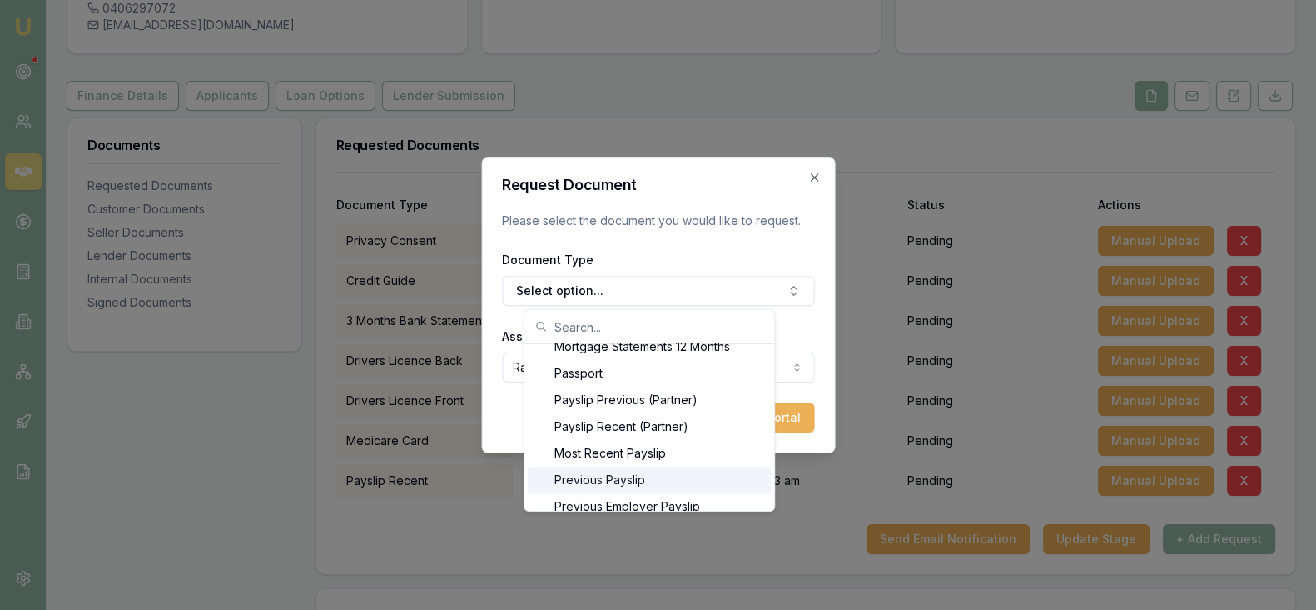
click at [729, 481] on div "Previous Payslip" at bounding box center [649, 479] width 243 height 27
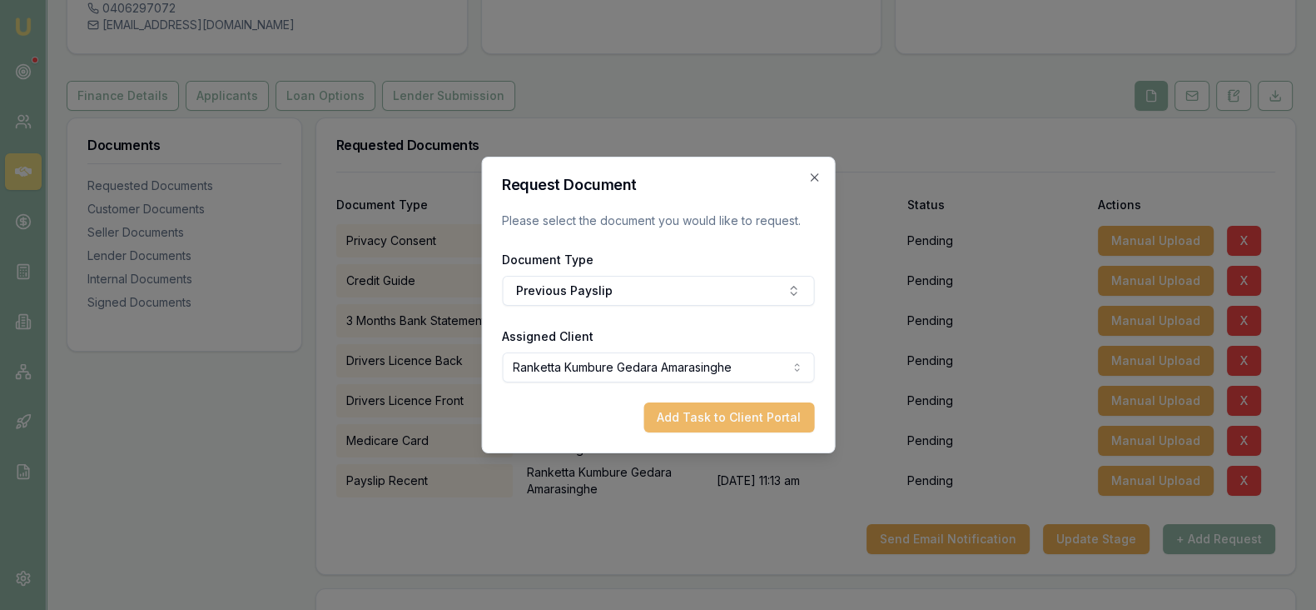
click at [735, 427] on button "Add Task to Client Portal" at bounding box center [729, 417] width 171 height 30
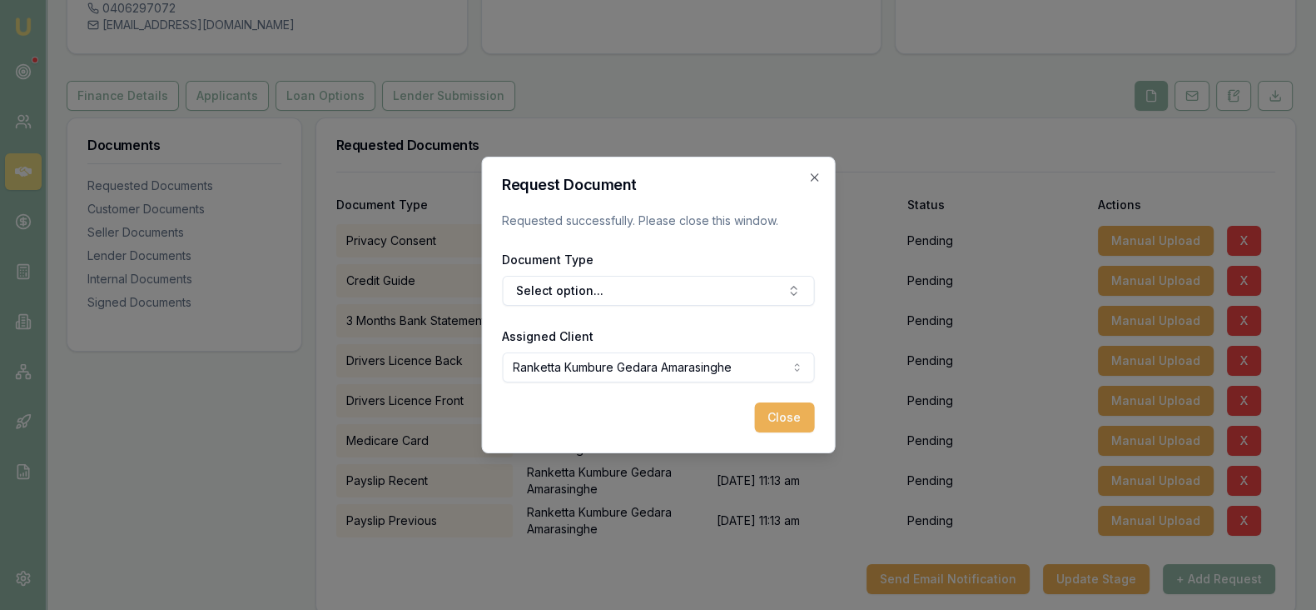
click at [735, 427] on div "Close" at bounding box center [658, 417] width 312 height 30
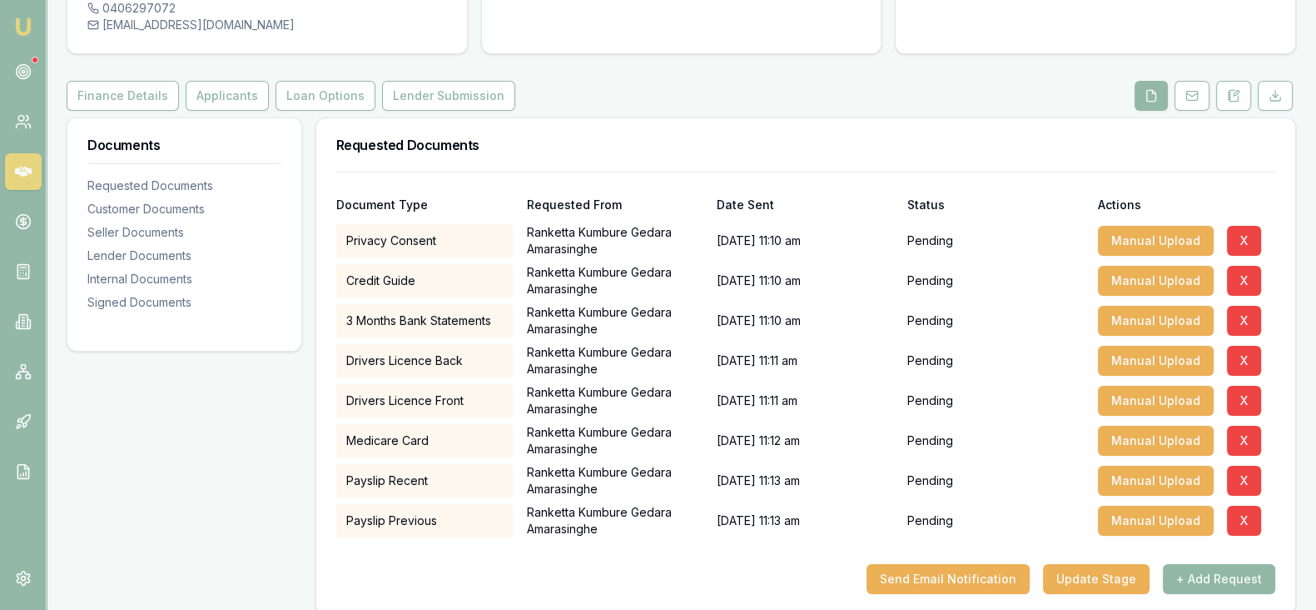
click at [1243, 578] on button "+ Add Request" at bounding box center [1219, 579] width 112 height 30
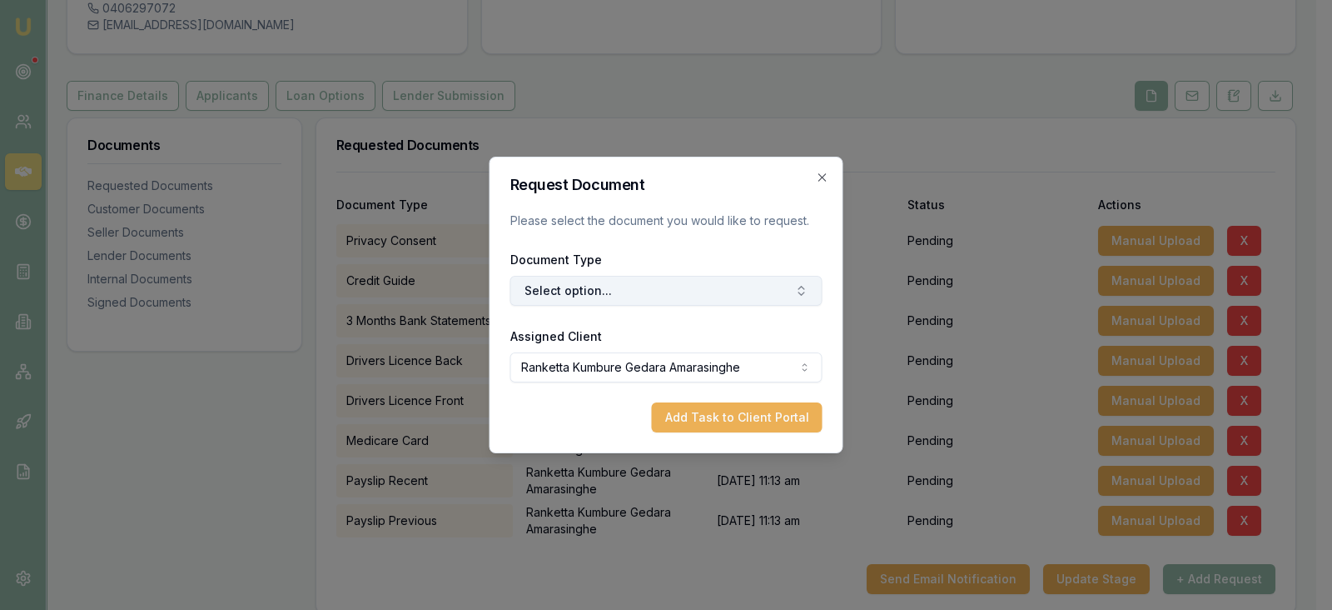
click at [790, 293] on button "Select option..." at bounding box center [666, 291] width 312 height 30
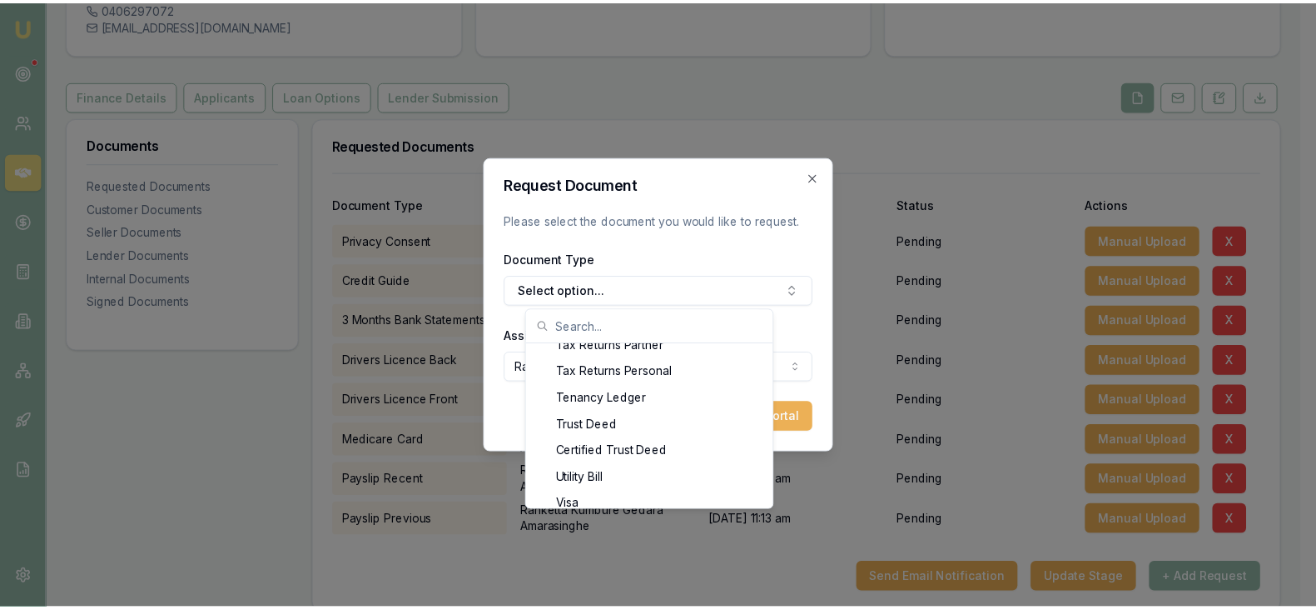
scroll to position [1957, 0]
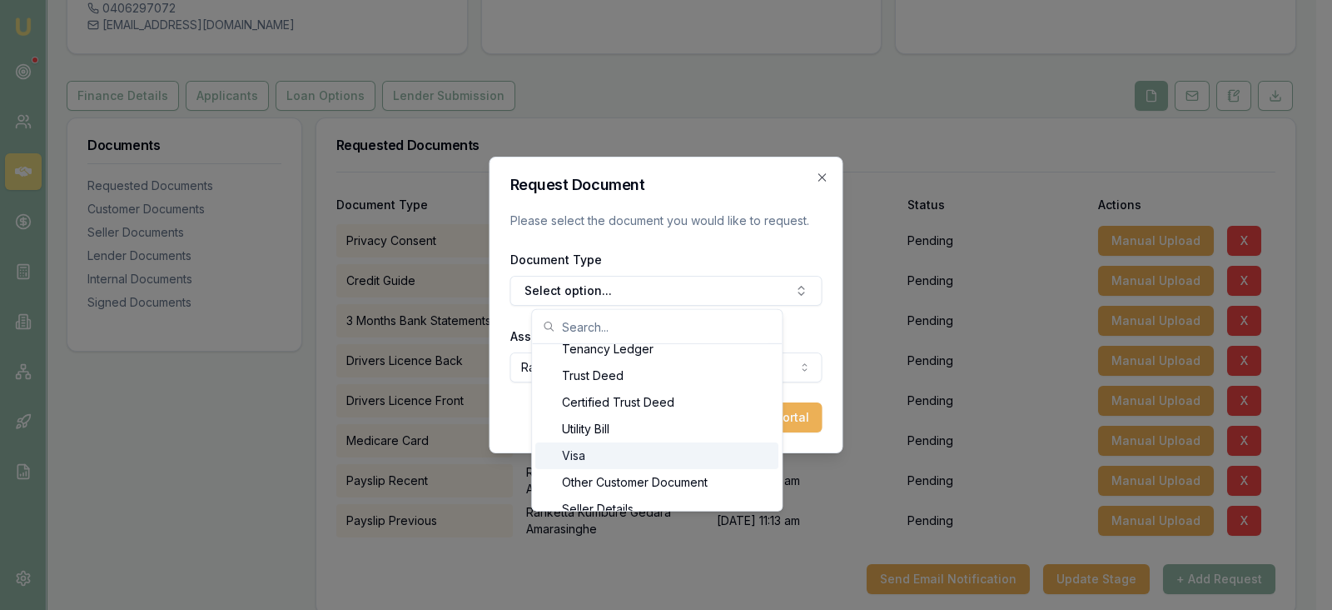
click at [711, 452] on div "Visa" at bounding box center [656, 455] width 243 height 27
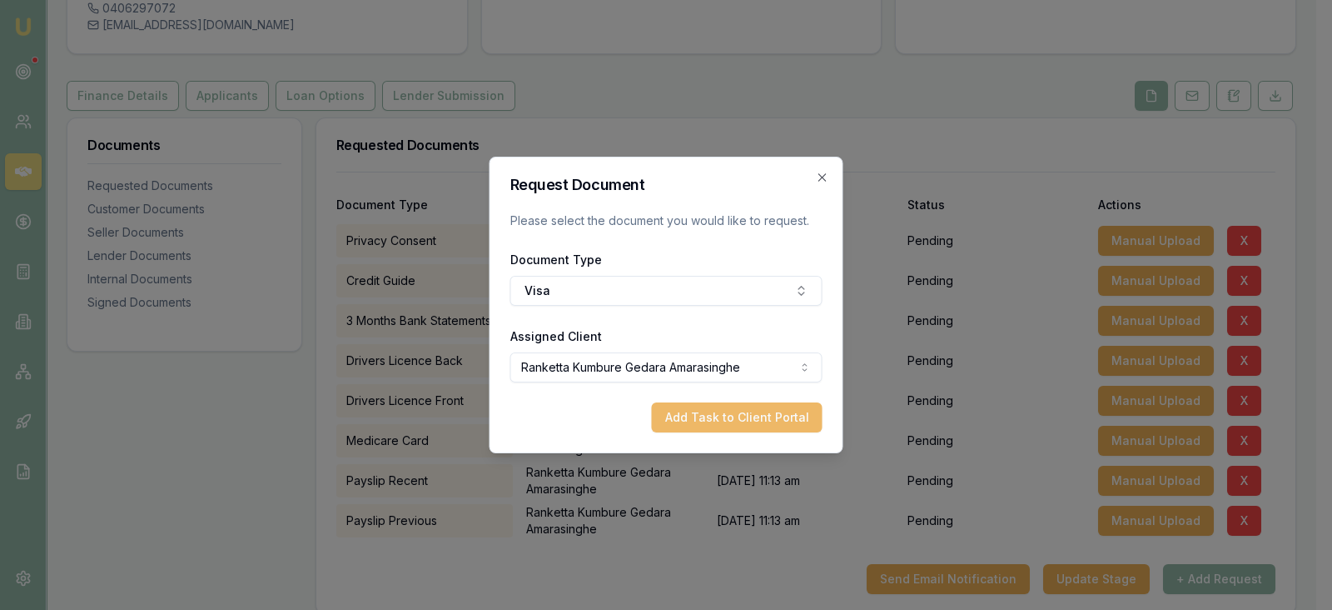
click at [728, 418] on button "Add Task to Client Portal" at bounding box center [737, 417] width 171 height 30
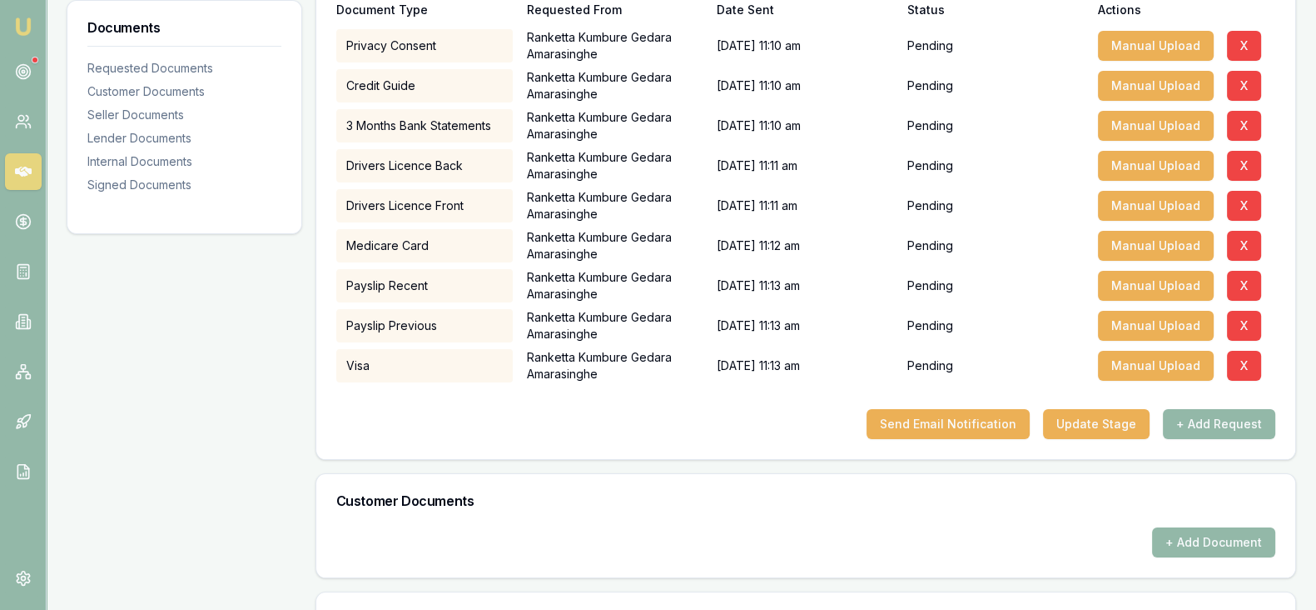
scroll to position [368, 0]
click at [960, 427] on button "Send Email Notification" at bounding box center [948, 423] width 163 height 30
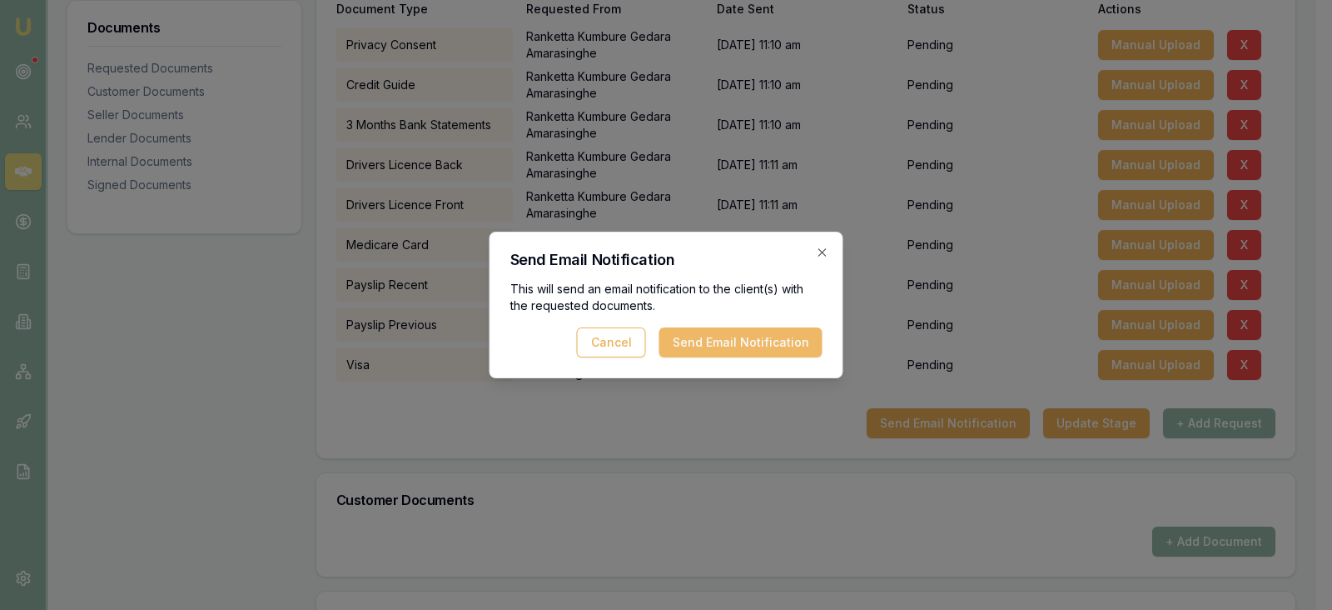
click at [719, 332] on button "Send Email Notification" at bounding box center [740, 342] width 163 height 30
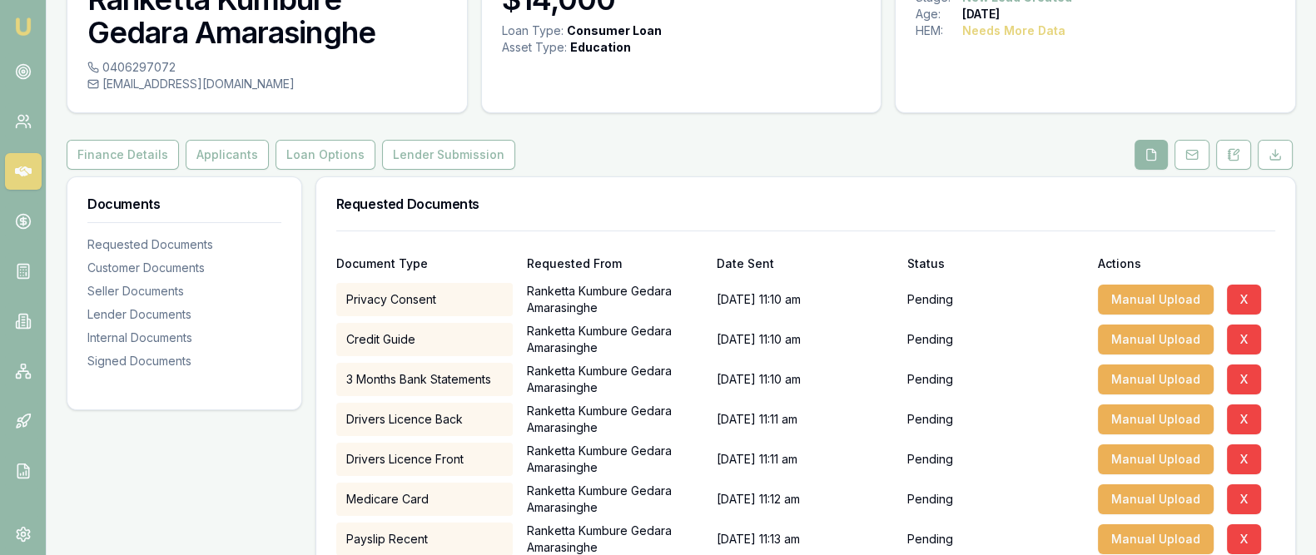
scroll to position [109, 0]
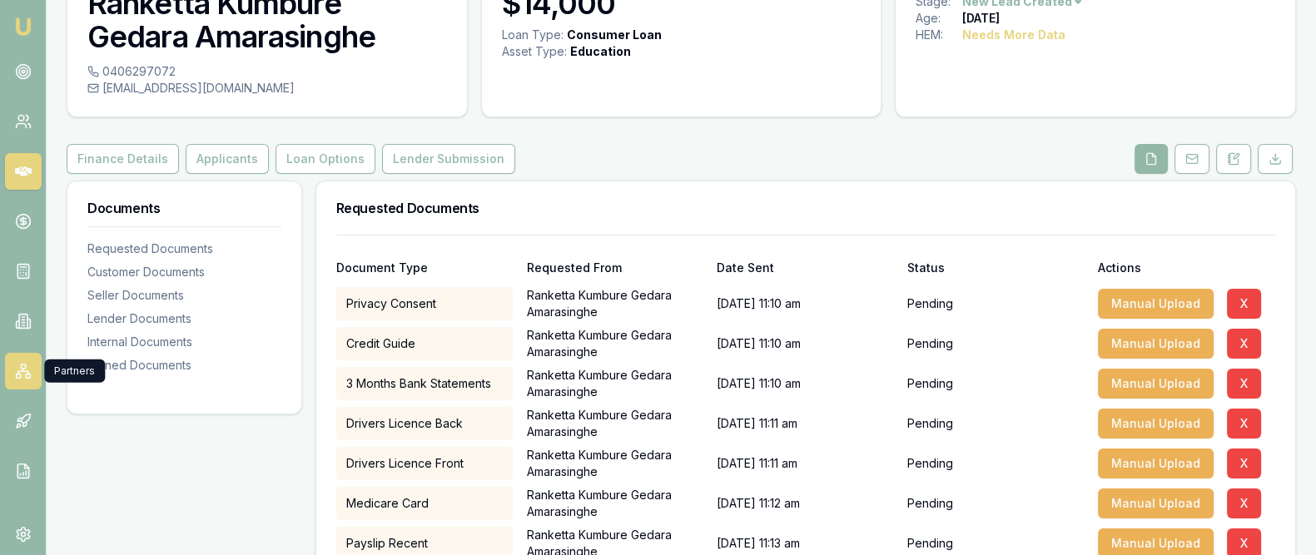
click at [20, 376] on rect at bounding box center [18, 376] width 4 height 4
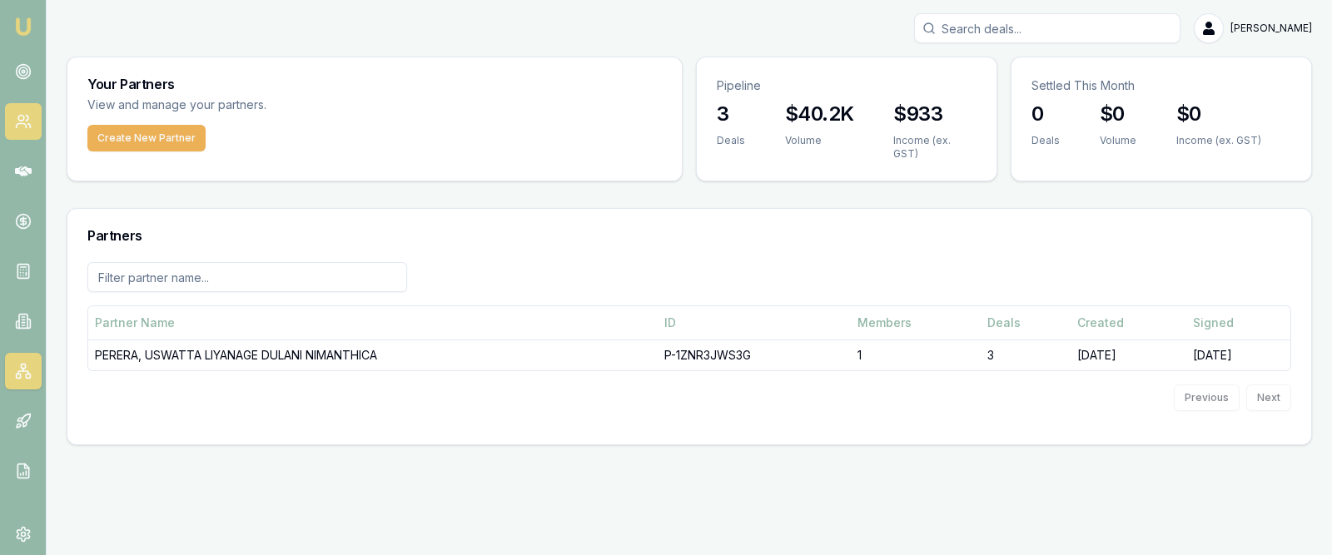
click at [22, 127] on icon at bounding box center [23, 121] width 17 height 17
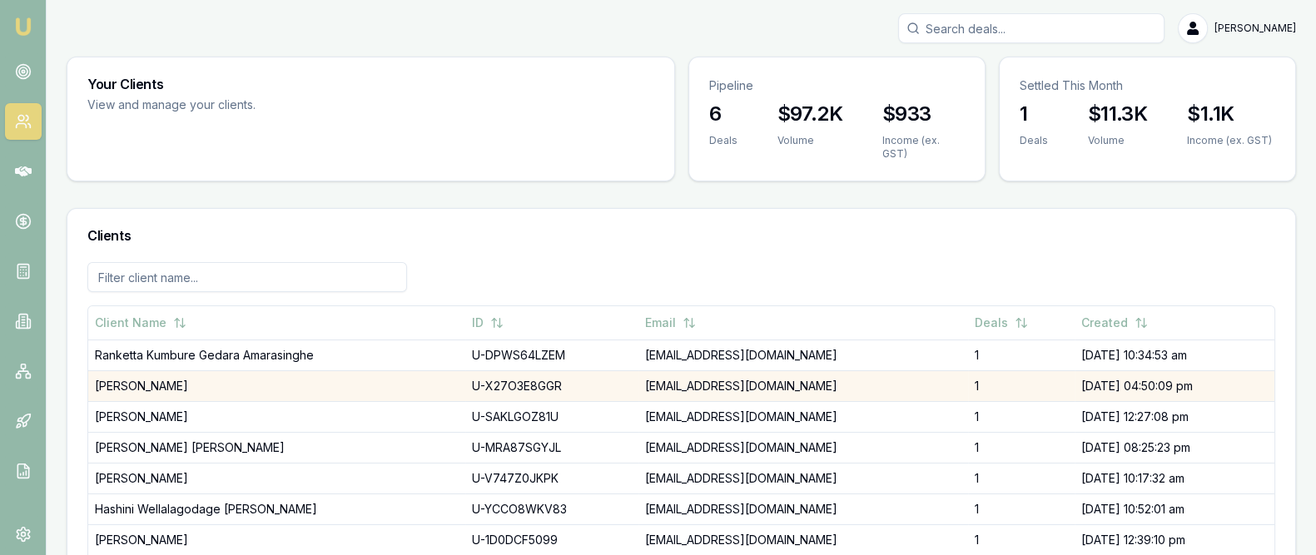
click at [211, 371] on td "Malshani Perera" at bounding box center [276, 386] width 377 height 31
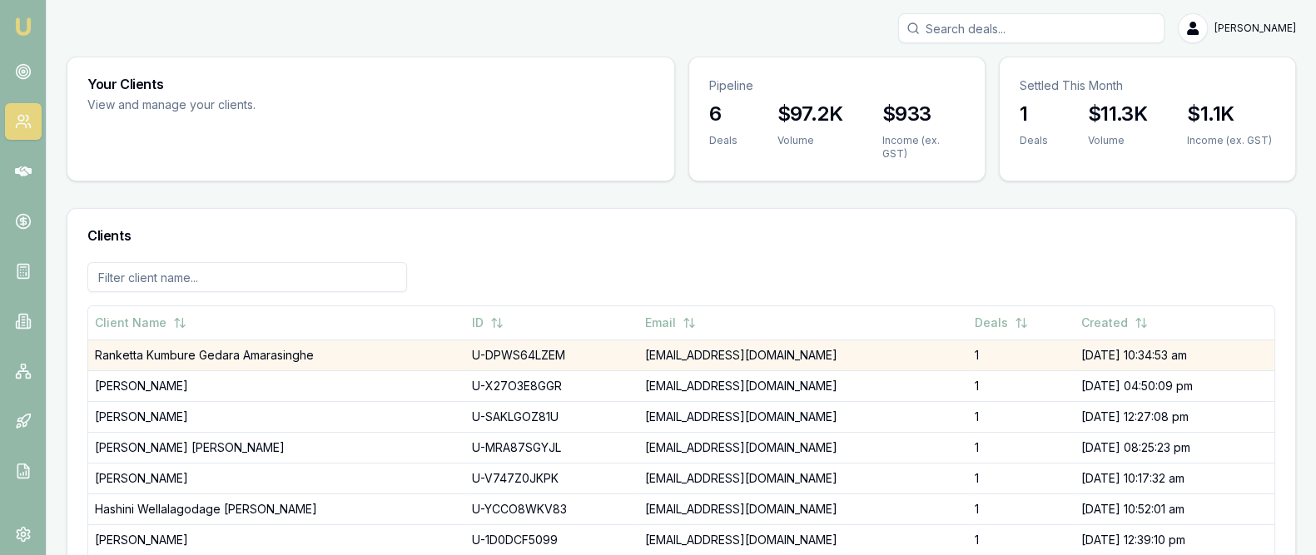
click at [281, 340] on td "Ranketta Kumbure Gedara Amarasinghe" at bounding box center [276, 355] width 377 height 31
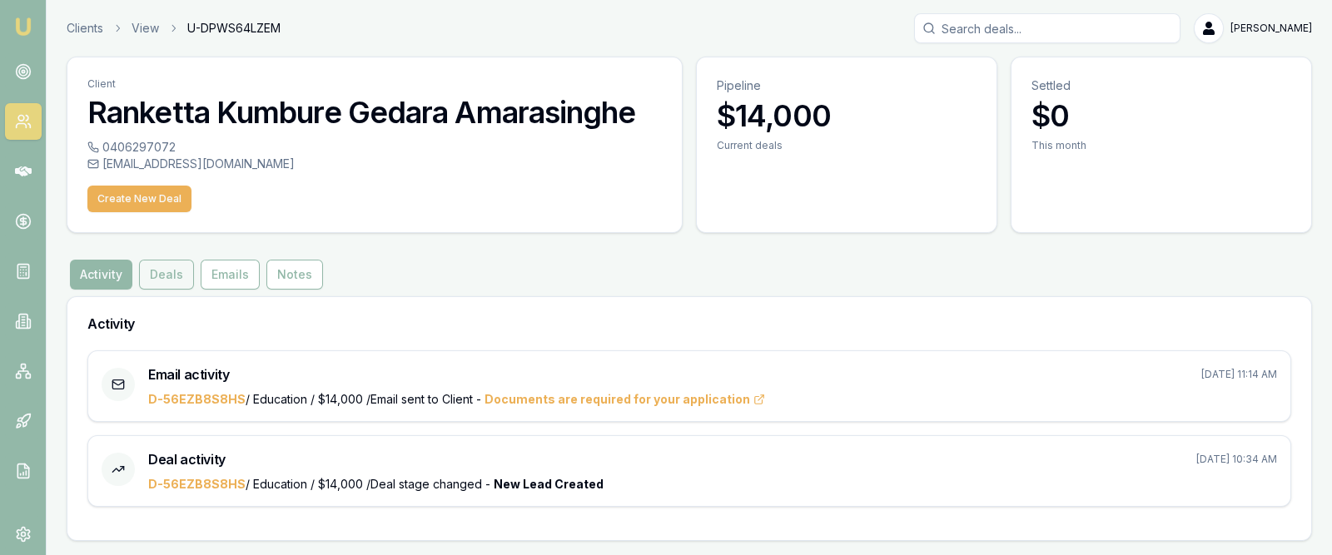
click at [168, 276] on button "Deals" at bounding box center [166, 275] width 55 height 30
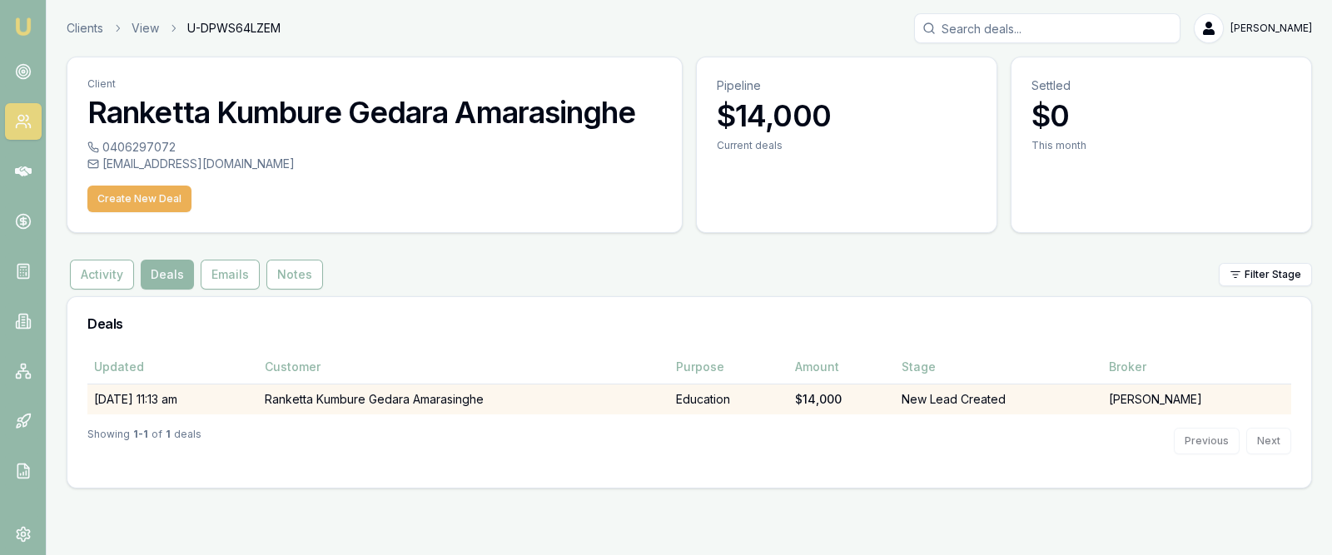
click at [354, 395] on td "Ranketta Kumbure Gedara Amarasinghe" at bounding box center [463, 399] width 411 height 31
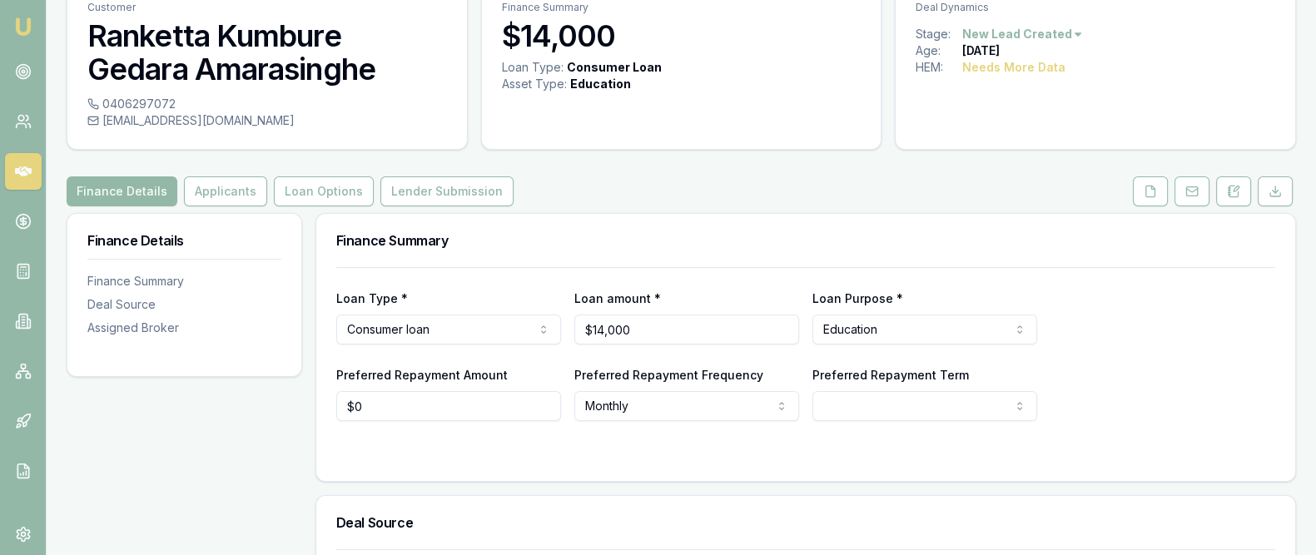
scroll to position [68, 0]
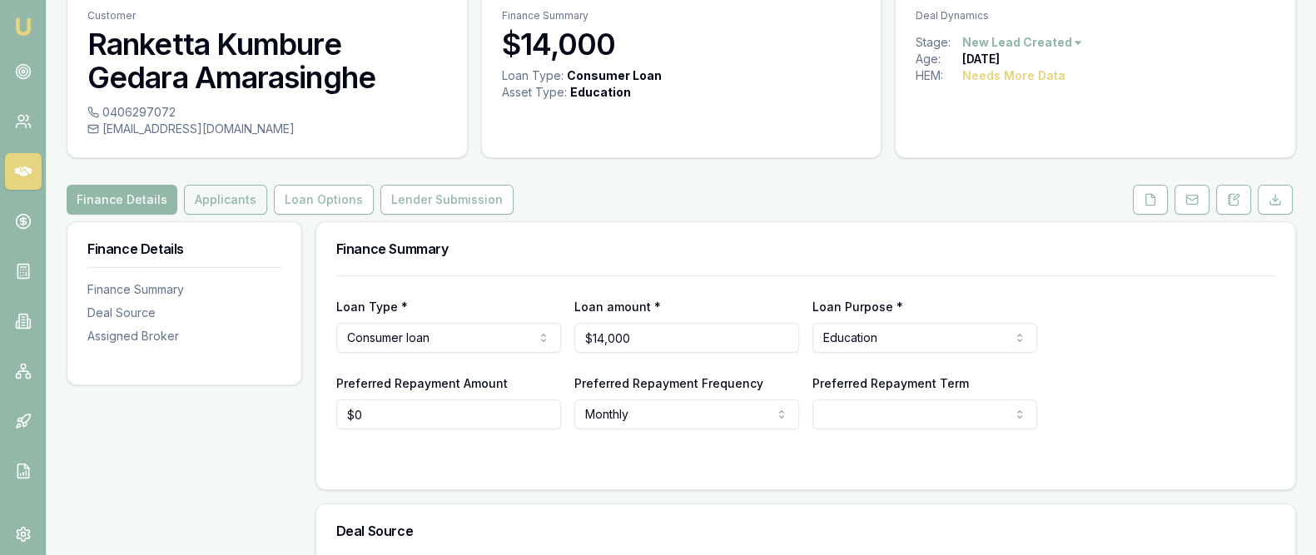
click at [223, 207] on button "Applicants" at bounding box center [225, 200] width 83 height 30
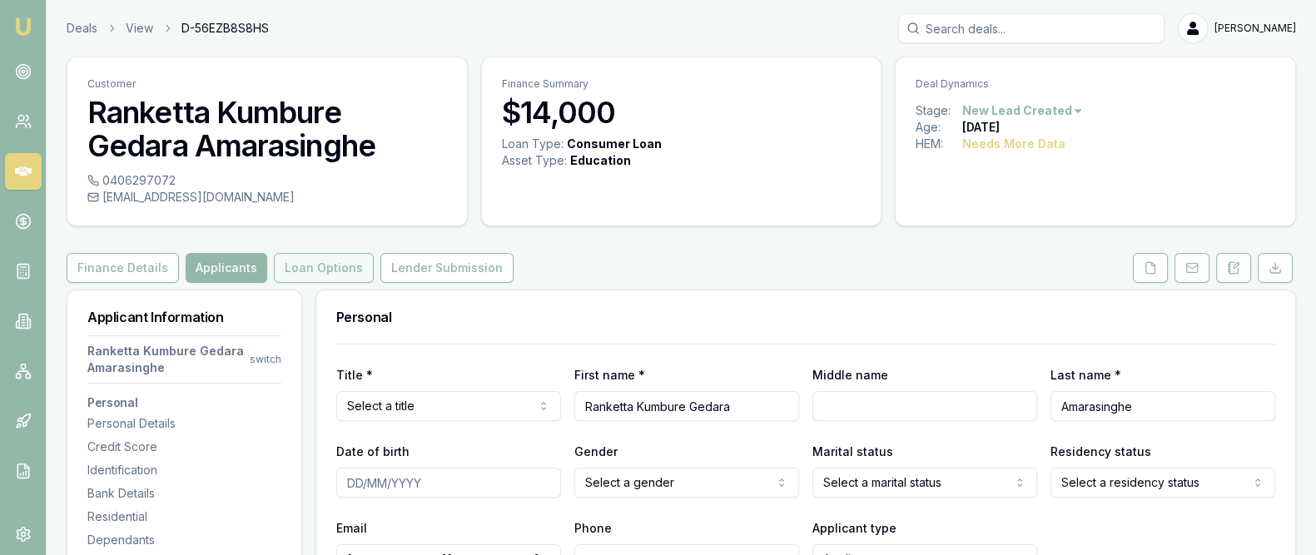
click at [307, 273] on button "Loan Options" at bounding box center [324, 268] width 100 height 30
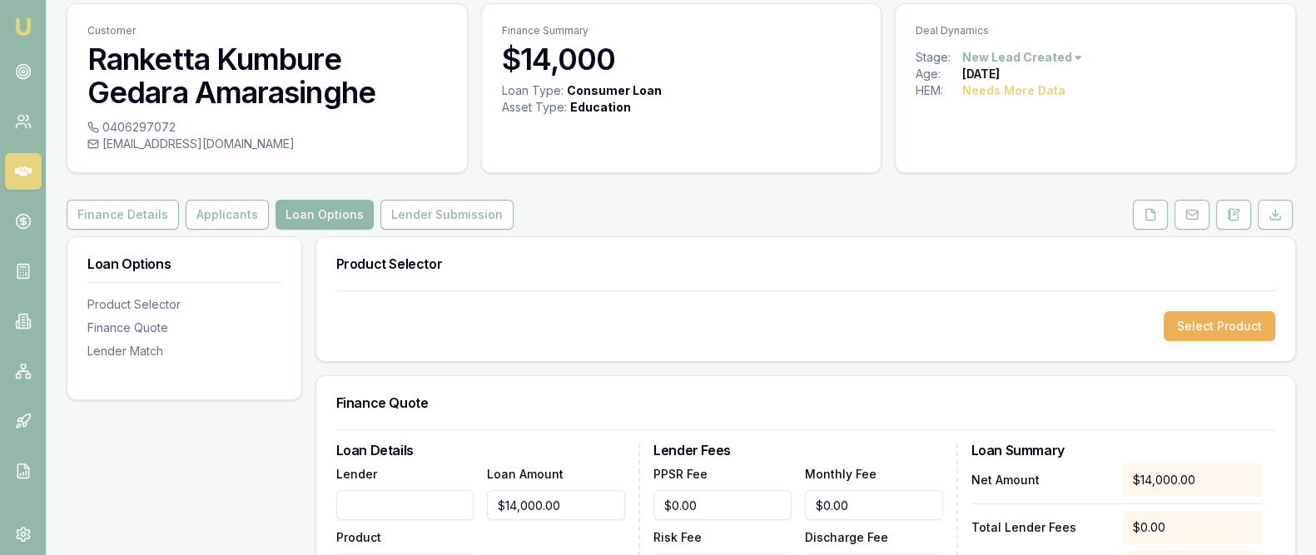
scroll to position [51, 0]
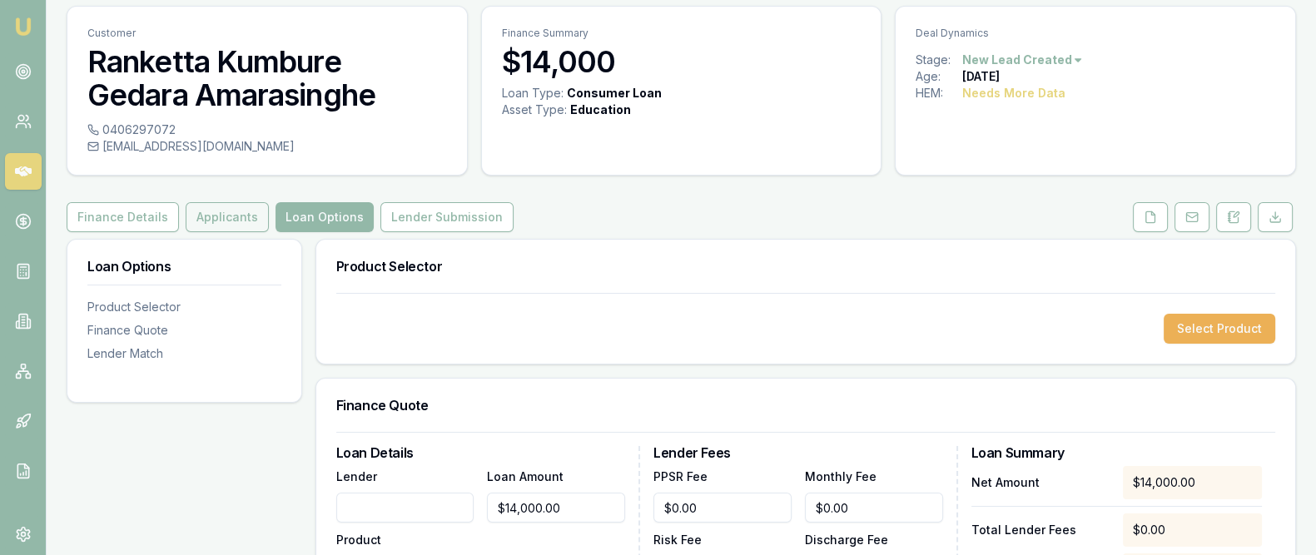
click at [187, 229] on button "Applicants" at bounding box center [227, 217] width 83 height 30
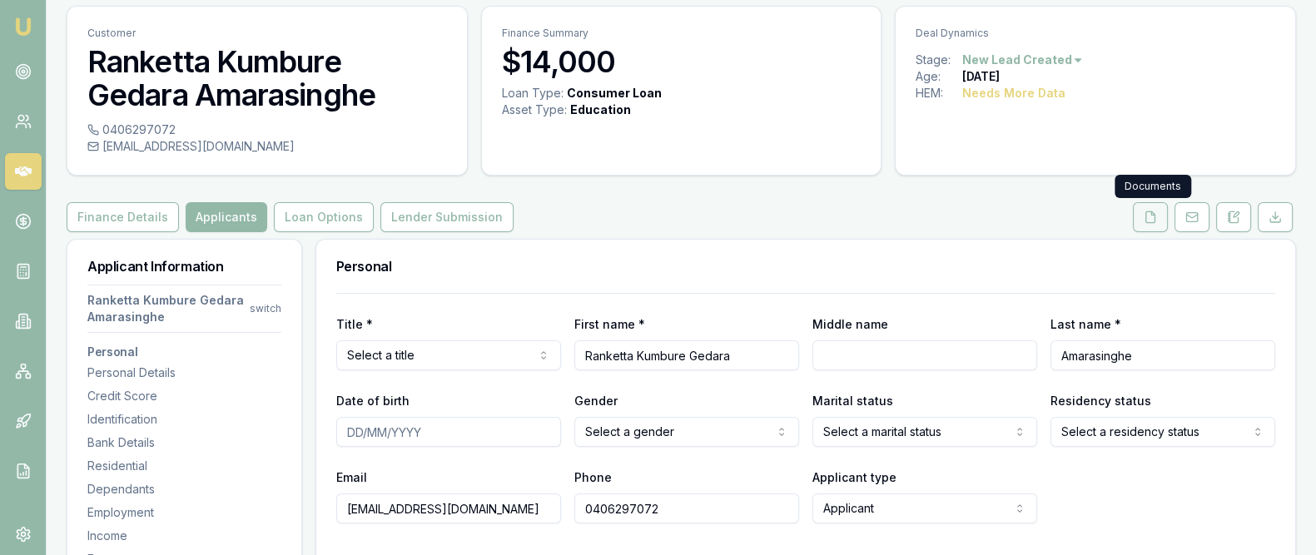
click at [1158, 218] on button at bounding box center [1150, 217] width 35 height 30
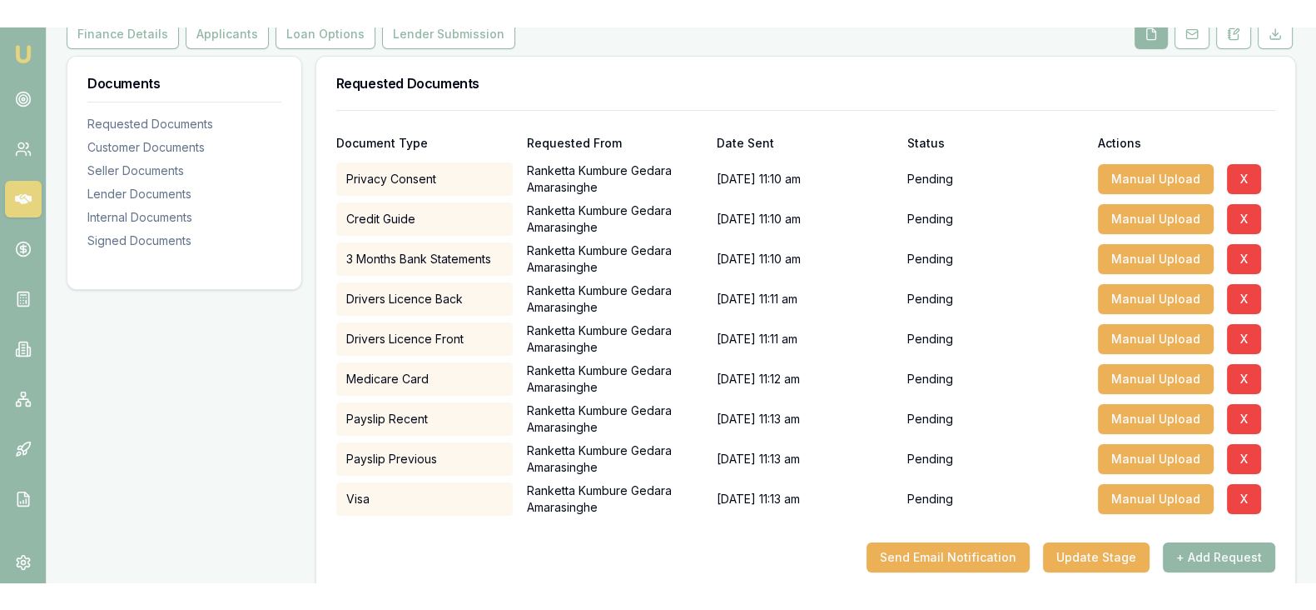
scroll to position [283, 0]
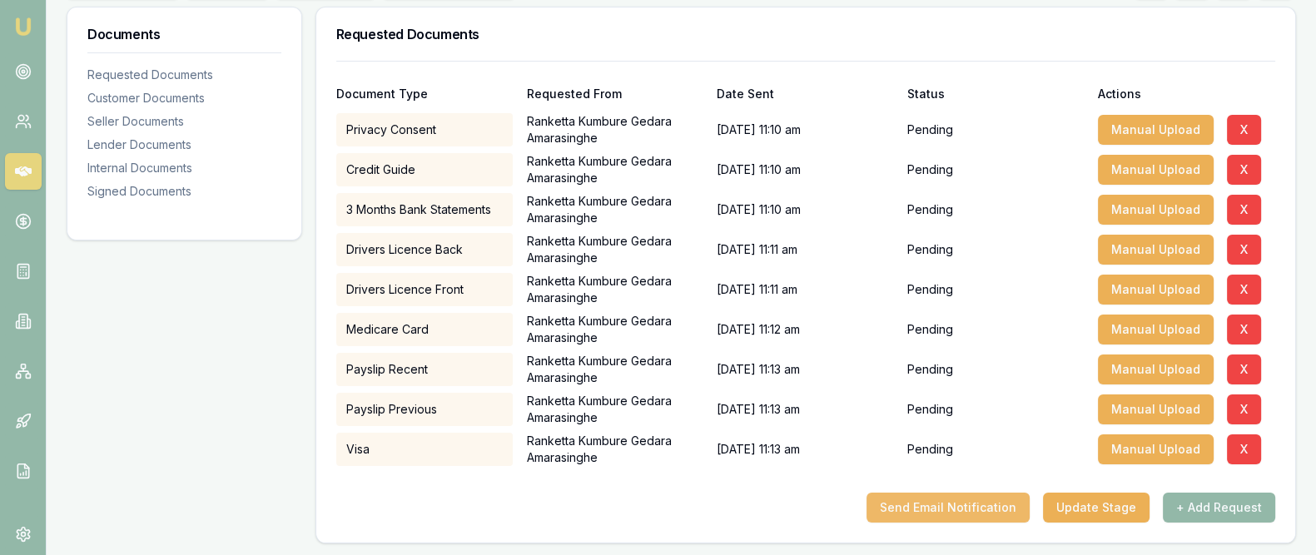
click at [952, 506] on button "Send Email Notification" at bounding box center [948, 508] width 163 height 30
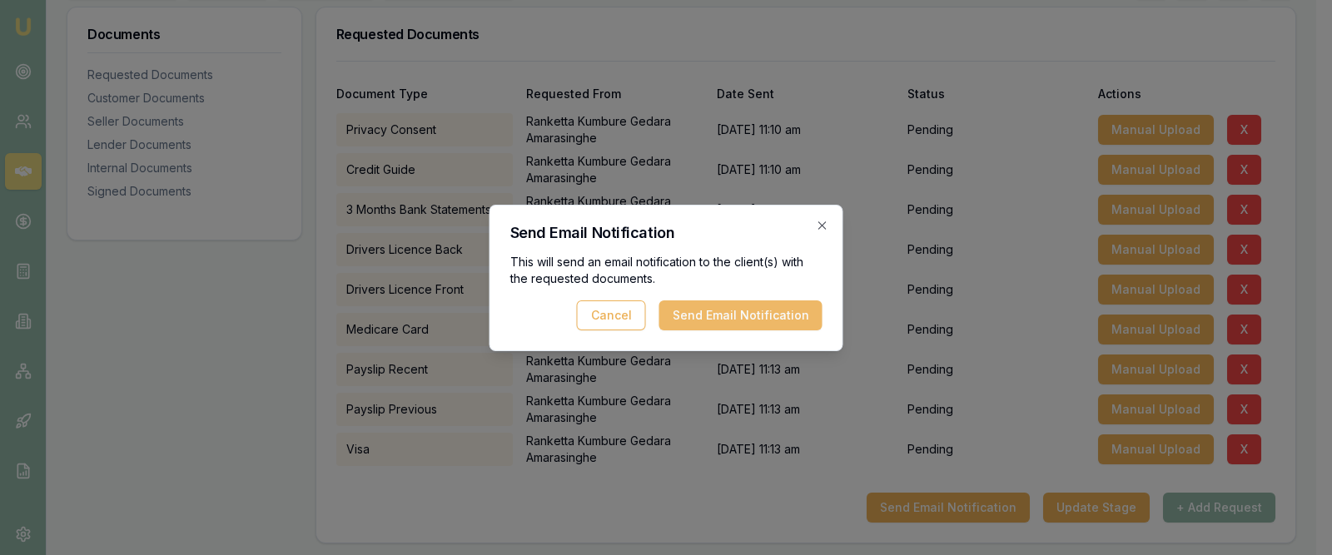
click at [763, 311] on button "Send Email Notification" at bounding box center [740, 316] width 163 height 30
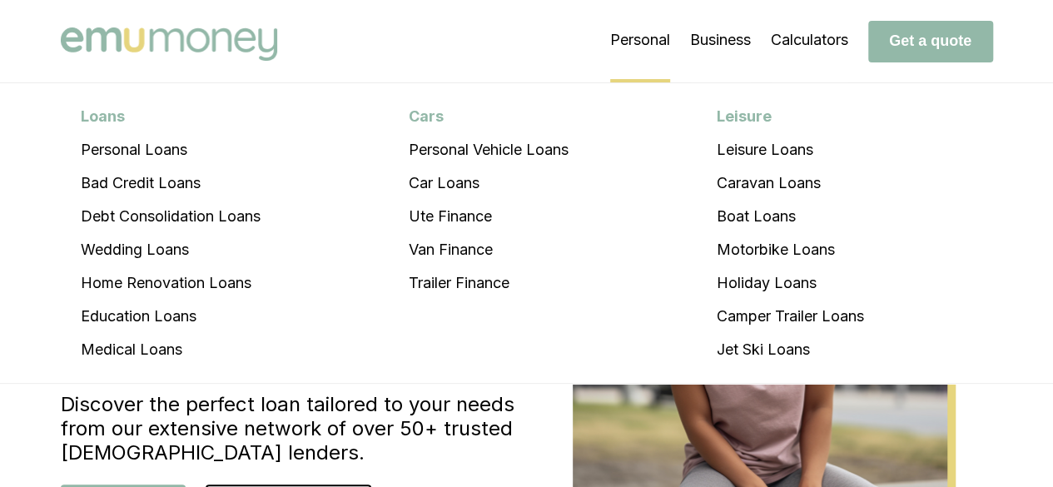
click at [639, 49] on li "Personal Loans Personal Loans Bad Credit Loans Debt Consolidation Loans Wedding…" at bounding box center [640, 40] width 60 height 83
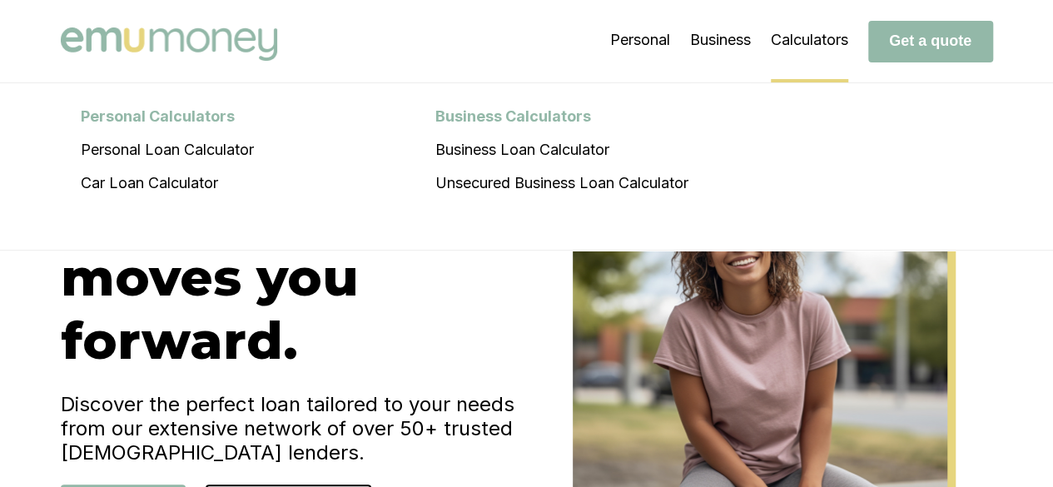
click at [809, 56] on li "Calculators Personal Calculators Personal Loan Calculator Car Loan Calculator B…" at bounding box center [809, 40] width 77 height 83
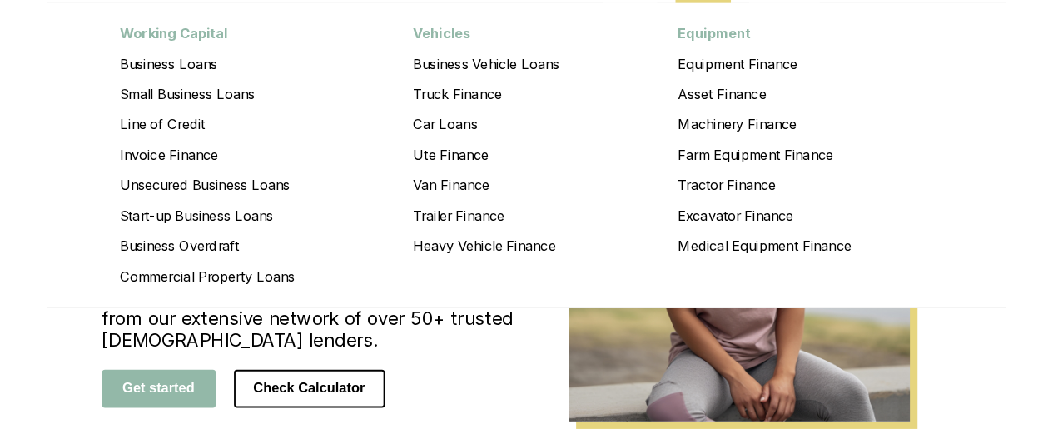
scroll to position [83, 0]
